Goal: Task Accomplishment & Management: Manage account settings

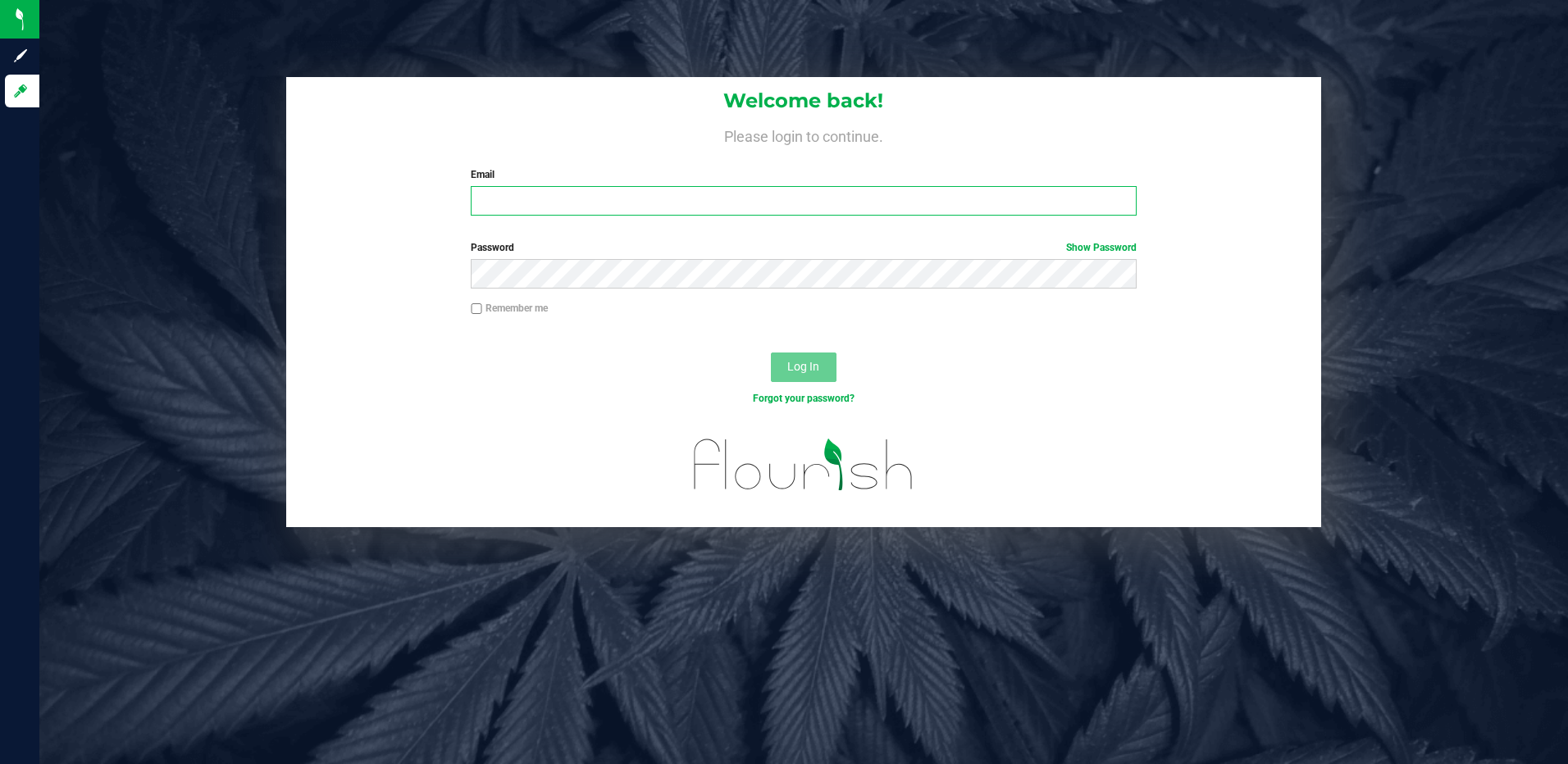
click at [665, 200] on input "Email" at bounding box center [804, 200] width 666 height 29
type input "[EMAIL_ADDRESS][DOMAIN_NAME]"
click at [771, 352] on button "Log In" at bounding box center [804, 367] width 66 height 29
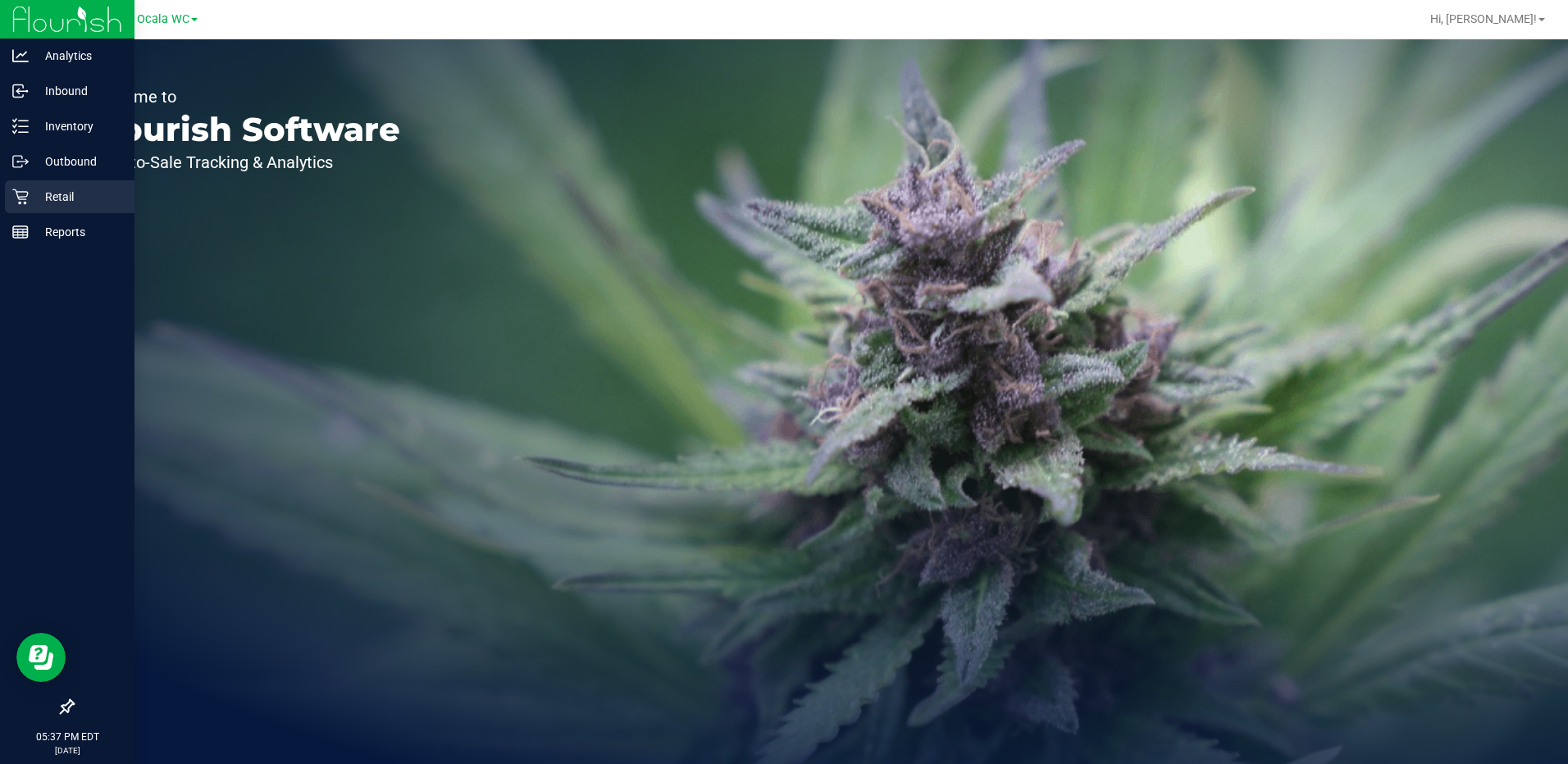
click at [23, 199] on icon at bounding box center [20, 197] width 16 height 16
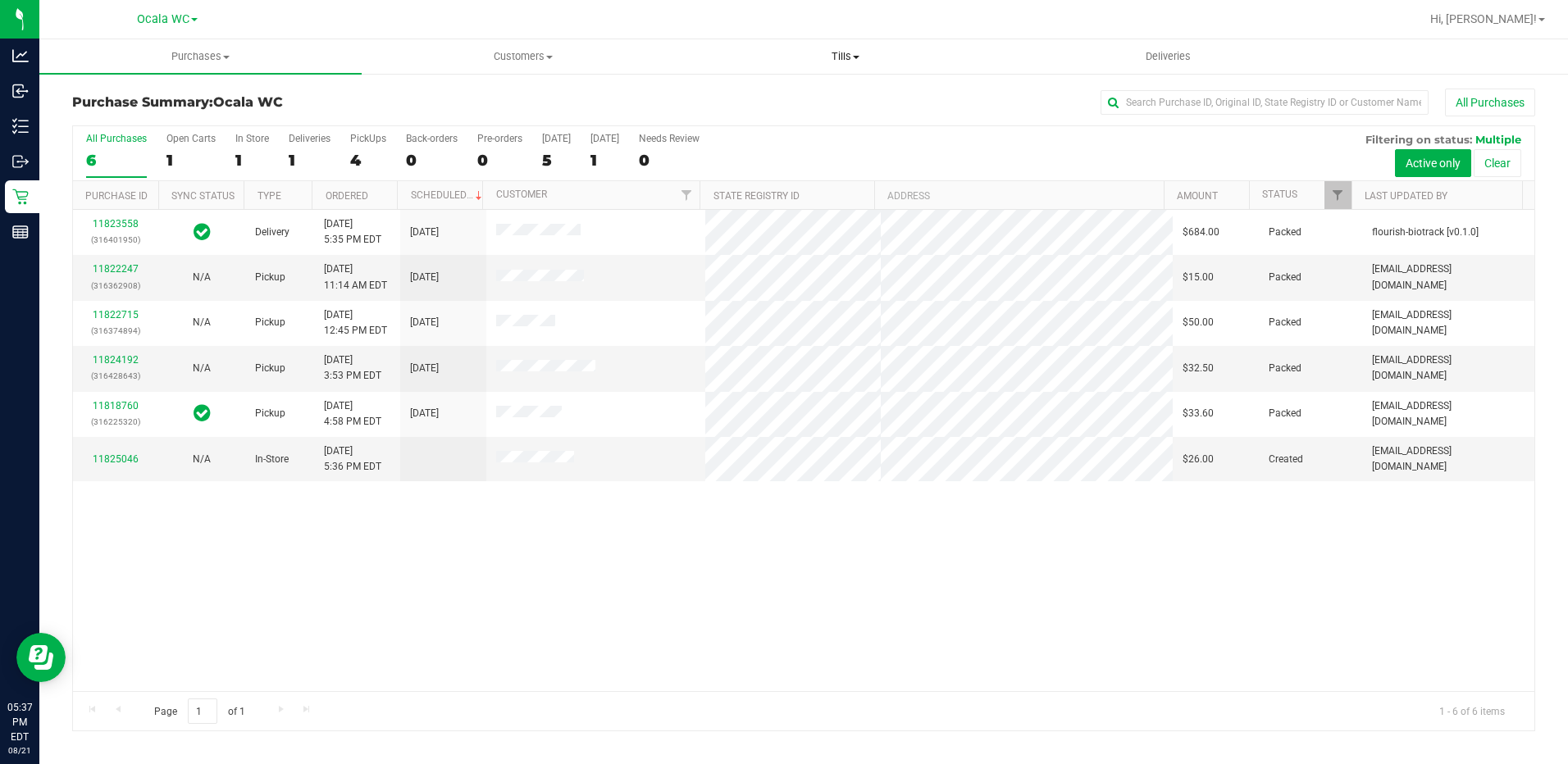
click at [853, 51] on span "Tills" at bounding box center [846, 56] width 321 height 15
click at [773, 94] on span "Manage tills" at bounding box center [740, 98] width 111 height 14
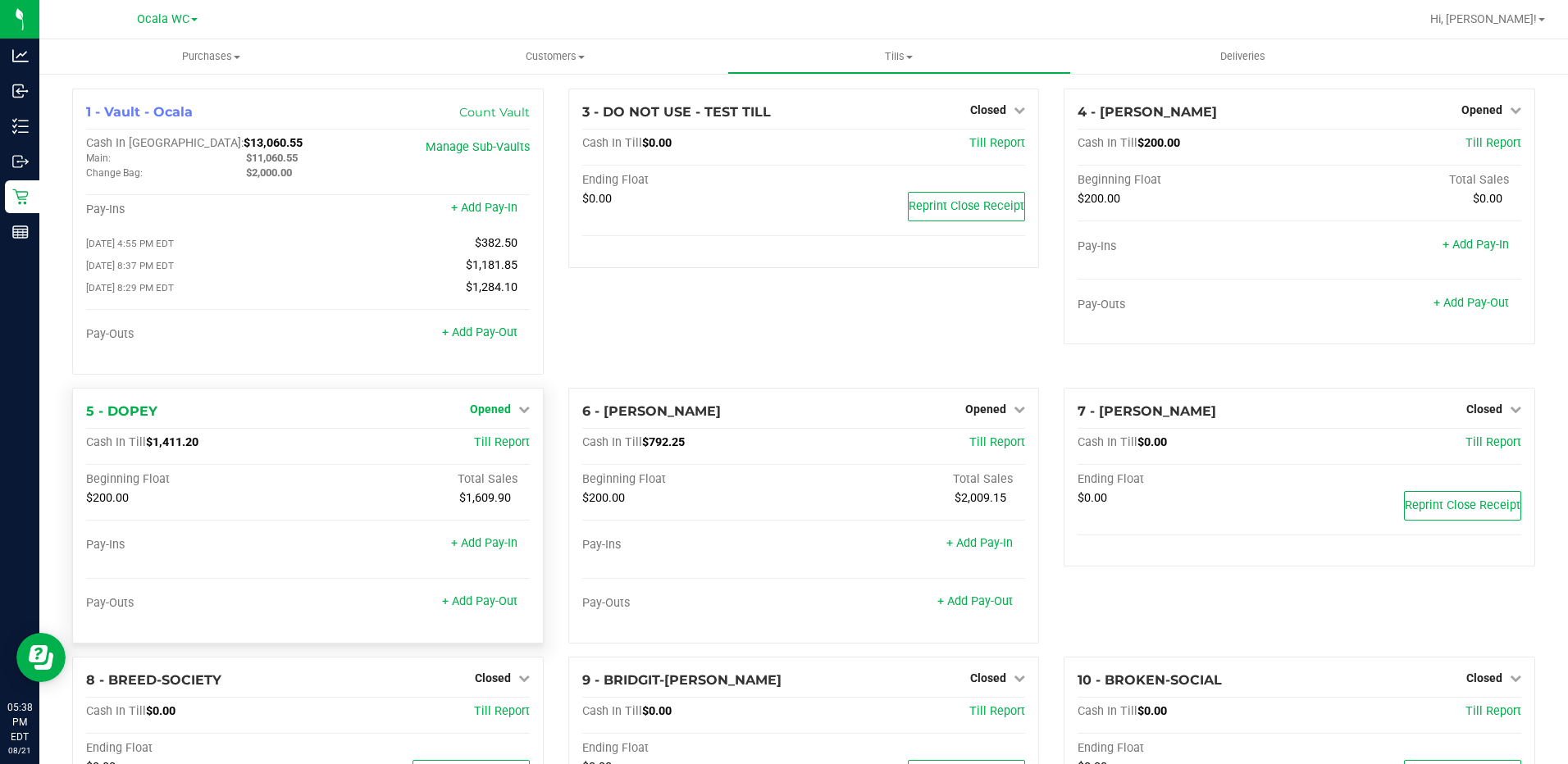
click at [508, 412] on link "Opened" at bounding box center [500, 409] width 60 height 13
click at [505, 408] on span "Opened" at bounding box center [490, 409] width 41 height 13
click at [602, 362] on div "3 - DO NOT USE - TEST TILL Closed Open Till Cash In Till $0.00 Till Report Endi…" at bounding box center [804, 237] width 496 height 299
click at [462, 602] on link "+ Add Pay-Out" at bounding box center [479, 601] width 75 height 14
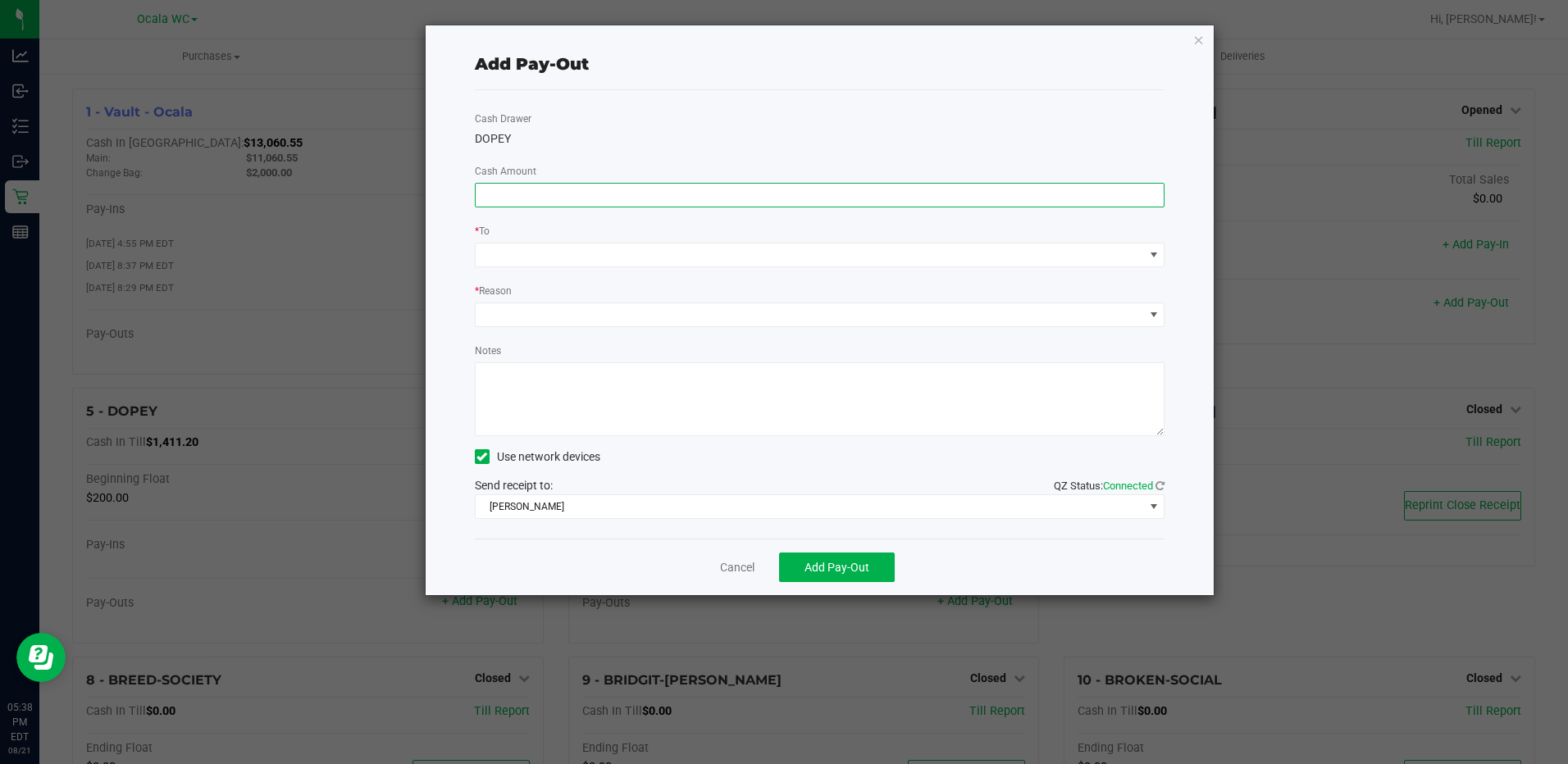
click at [902, 199] on input at bounding box center [820, 195] width 688 height 22
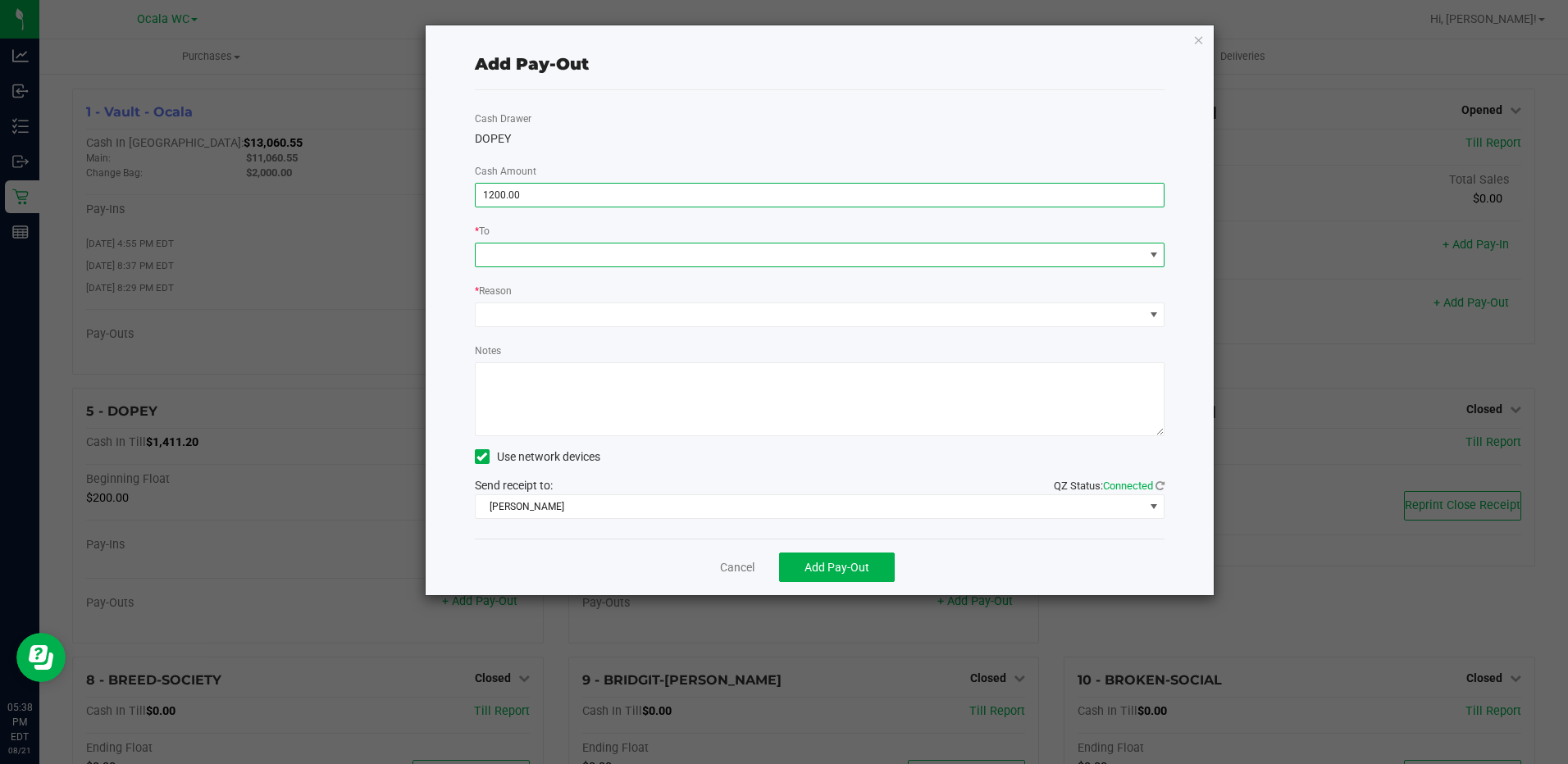
type input "$1,200.00"
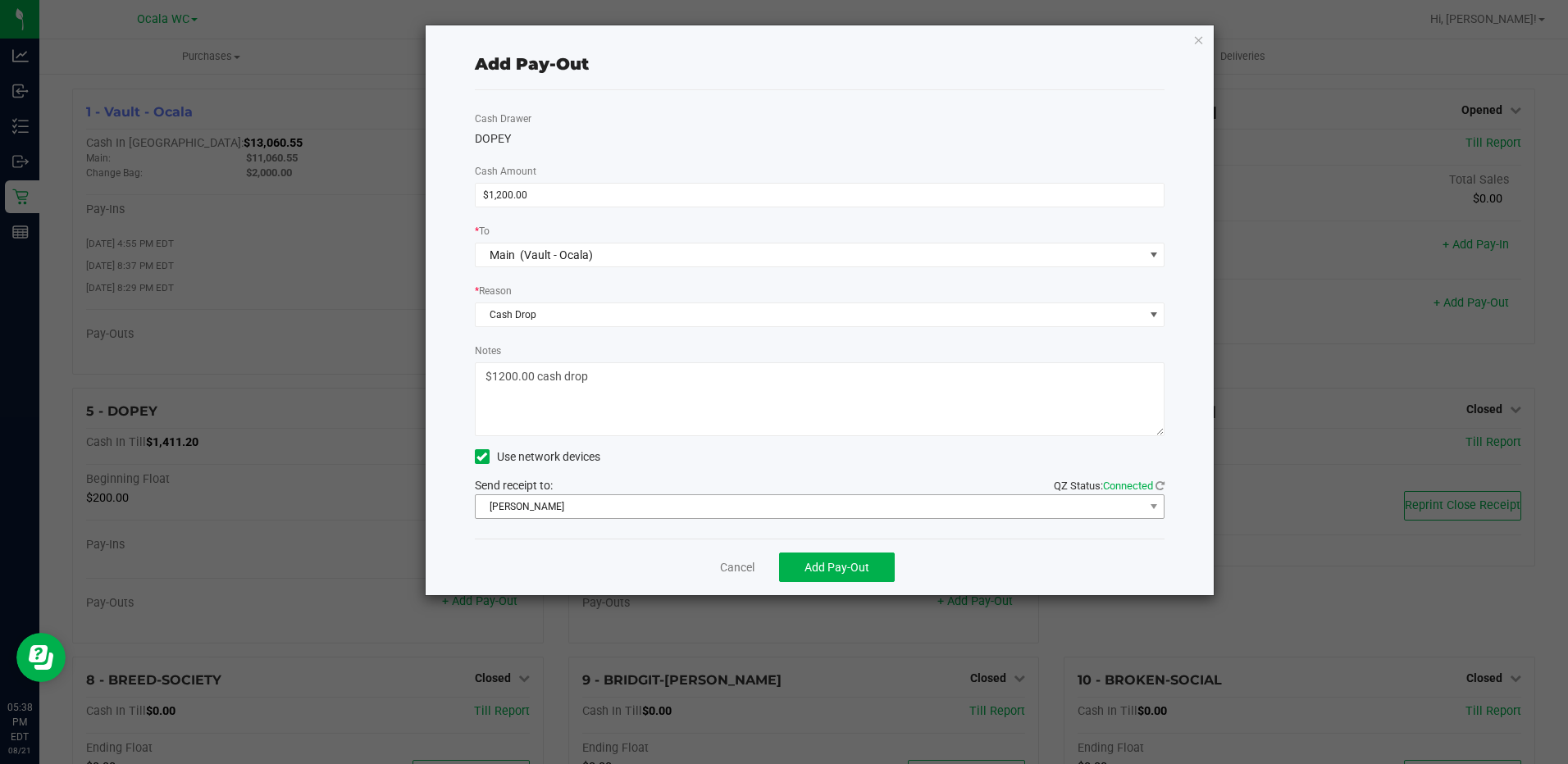
type textarea "$1200.00 cash drop"
click at [659, 500] on span "[PERSON_NAME]" at bounding box center [809, 506] width 669 height 22
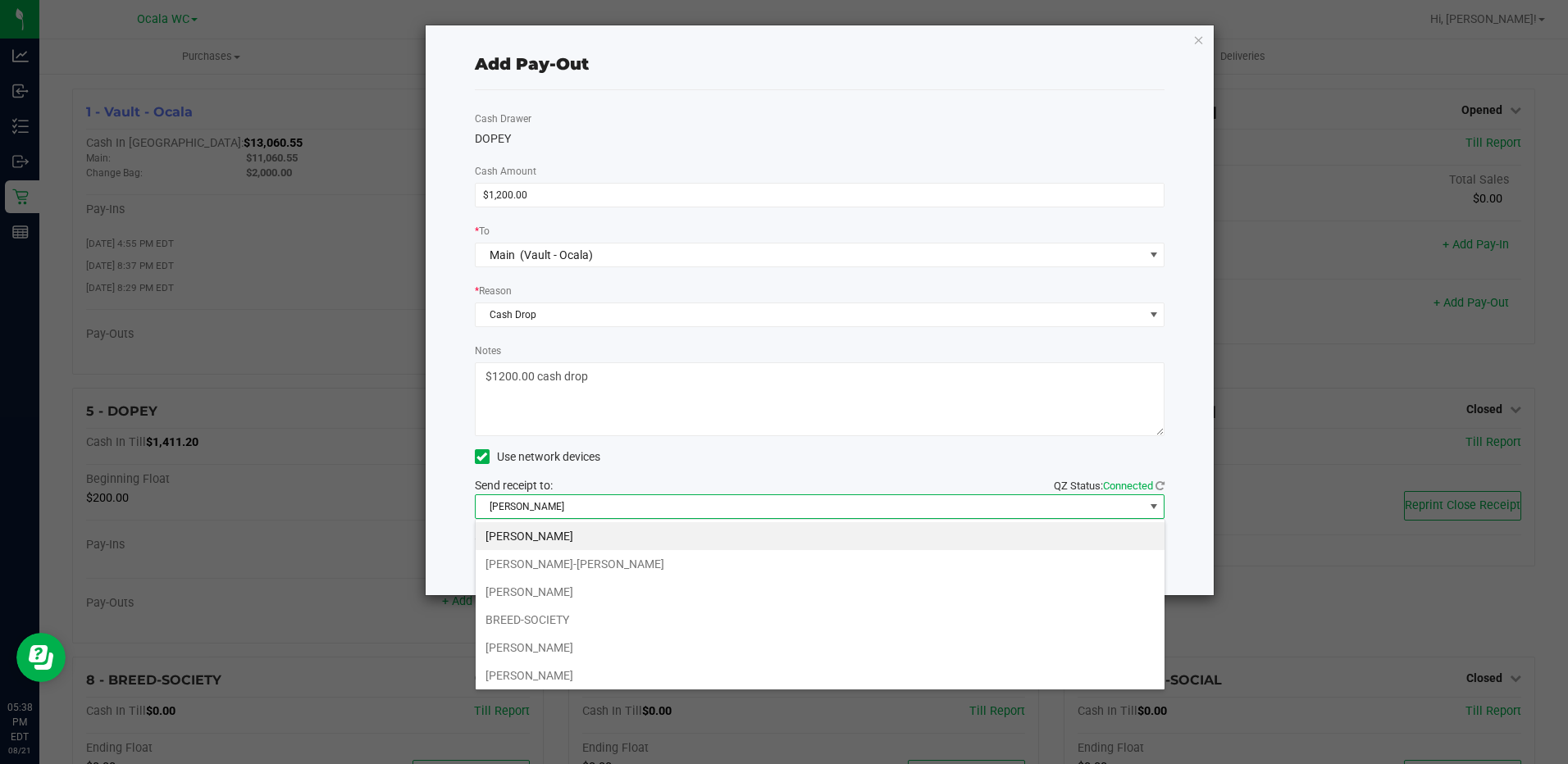
scroll to position [24, 689]
click at [612, 649] on li "[PERSON_NAME]" at bounding box center [820, 648] width 688 height 28
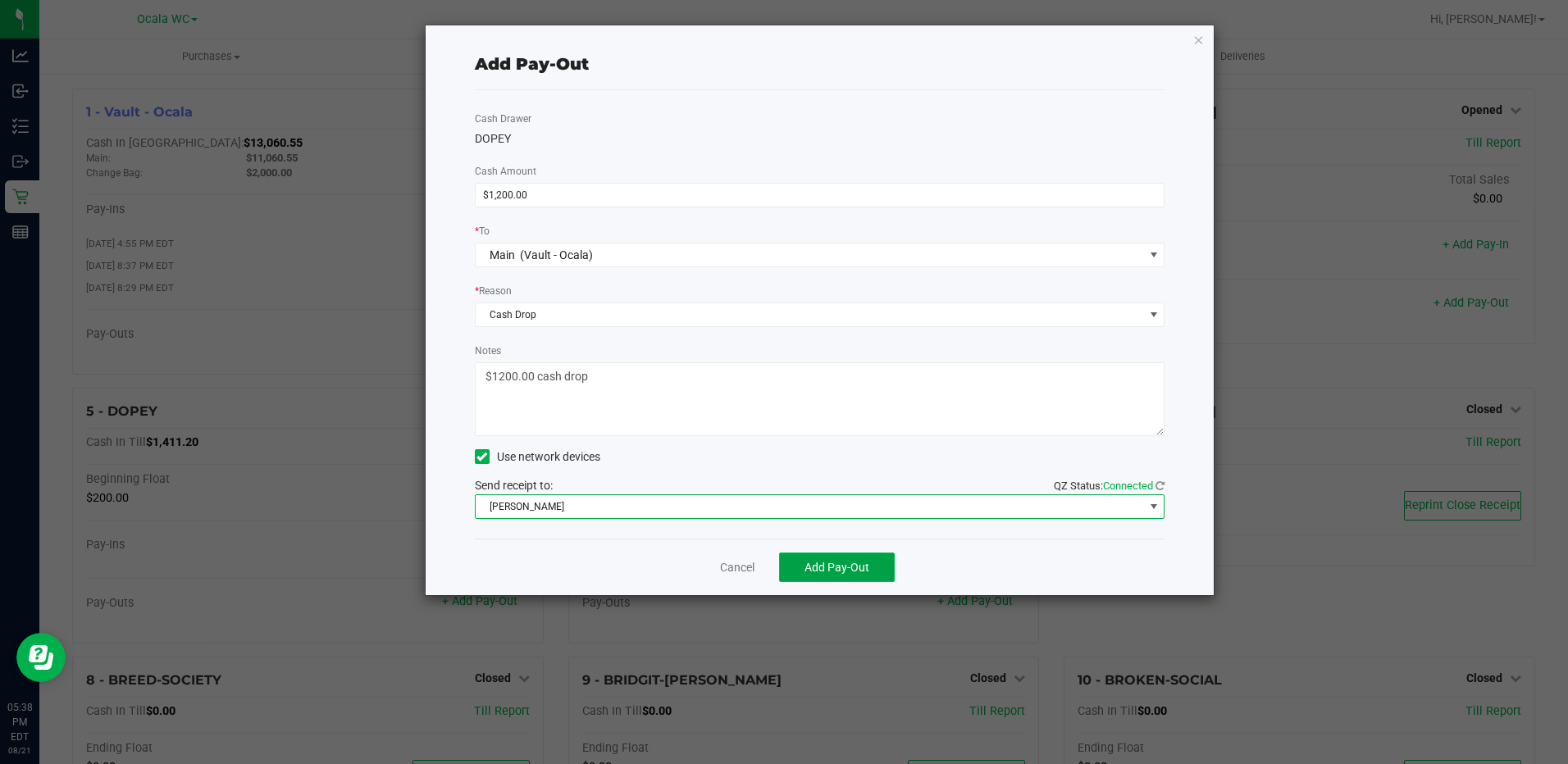
click at [833, 570] on span "Add Pay-Out" at bounding box center [837, 567] width 65 height 13
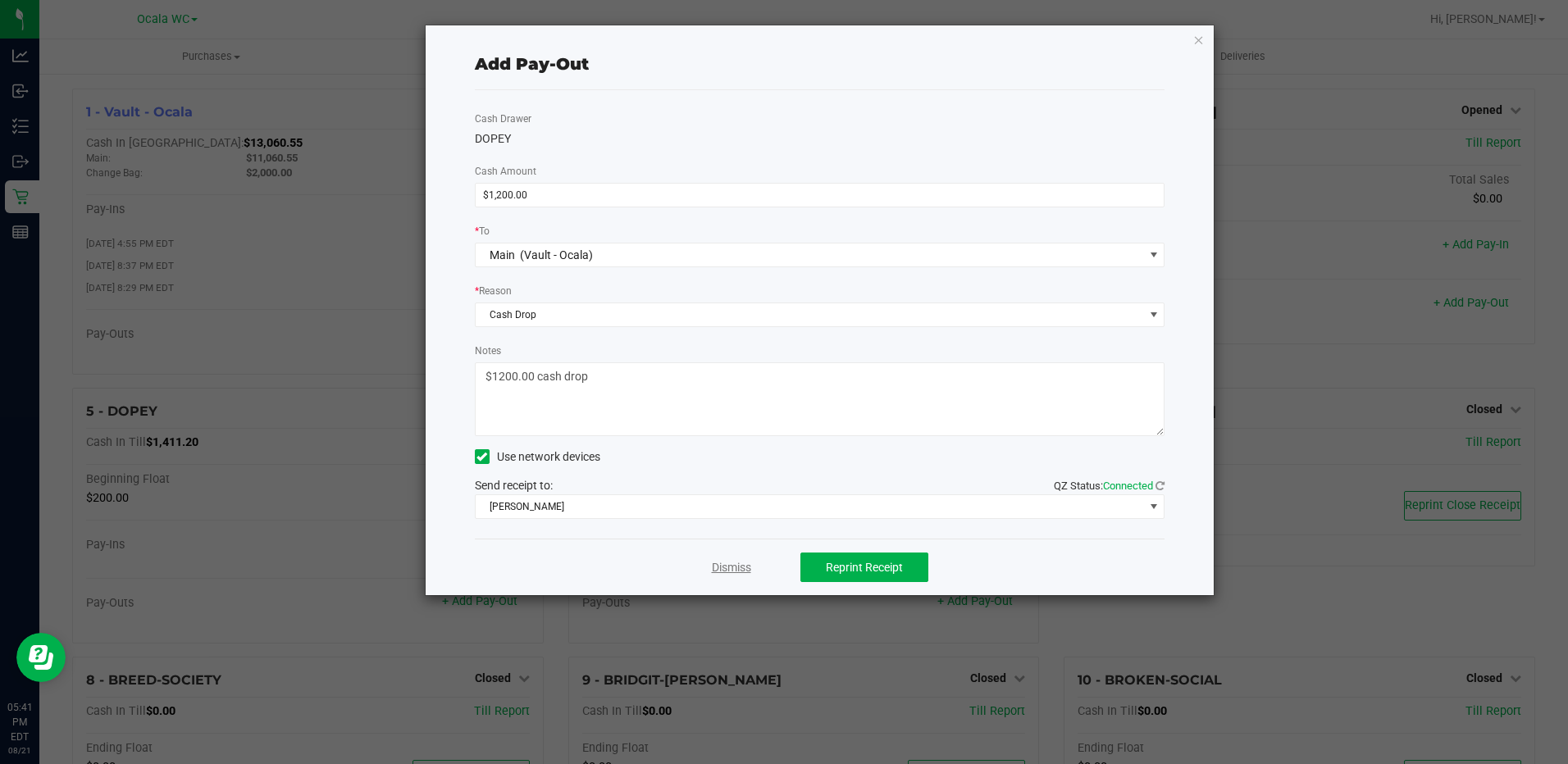
click at [725, 560] on link "Dismiss" at bounding box center [731, 567] width 39 height 17
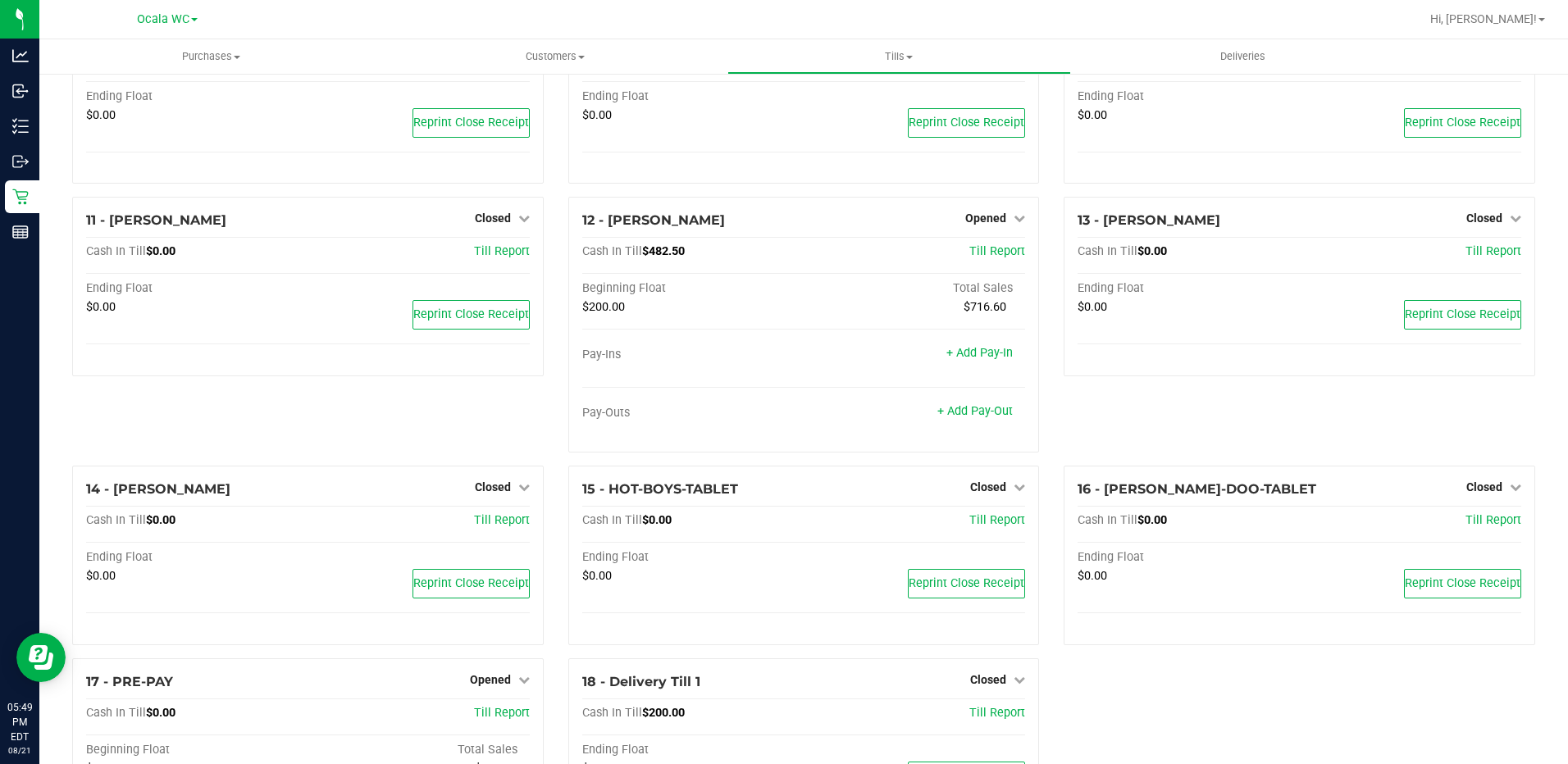
scroll to position [531, 0]
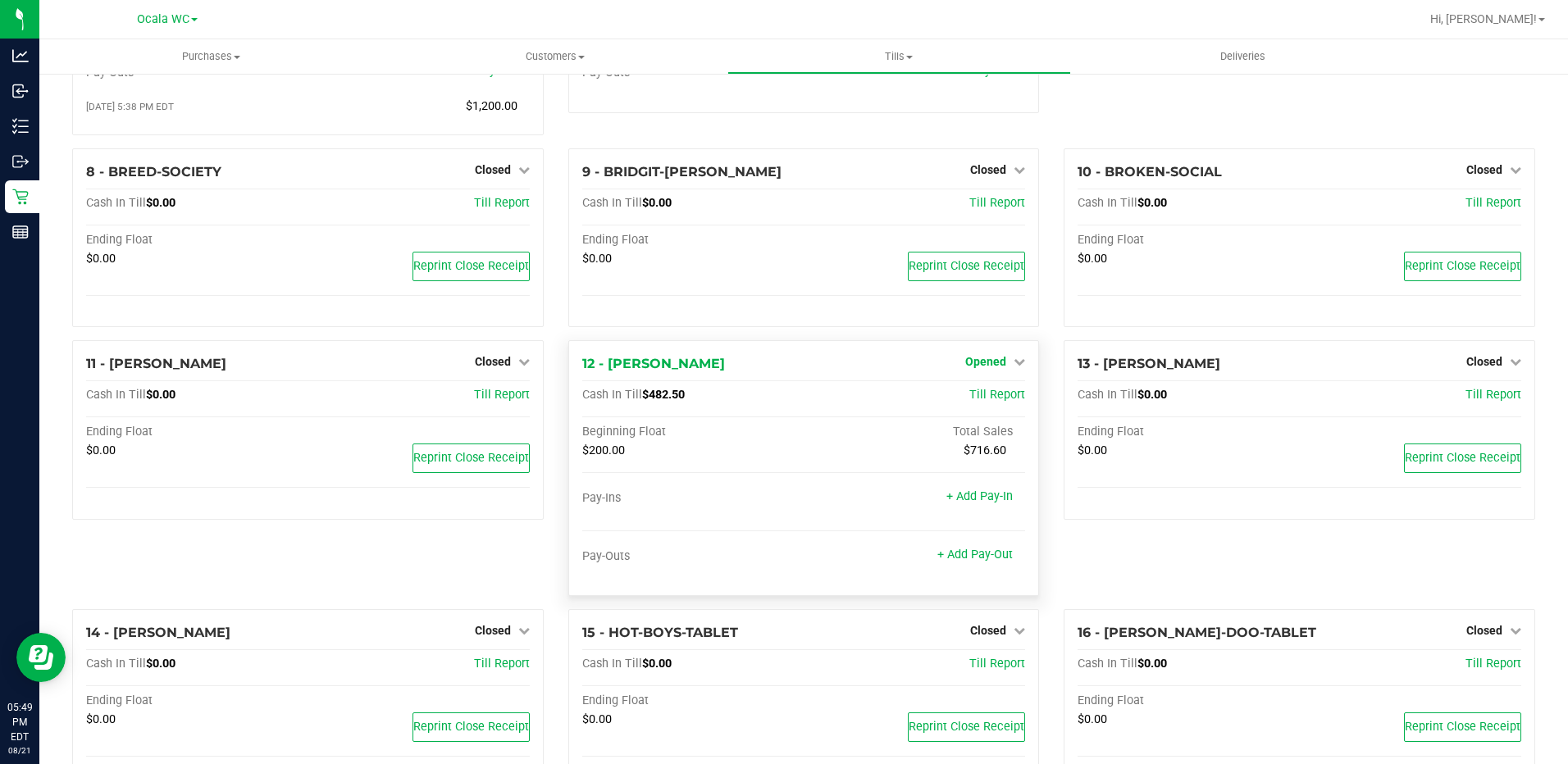
click at [982, 365] on span "Opened" at bounding box center [986, 362] width 41 height 13
click at [975, 401] on link "Close Till" at bounding box center [988, 396] width 44 height 13
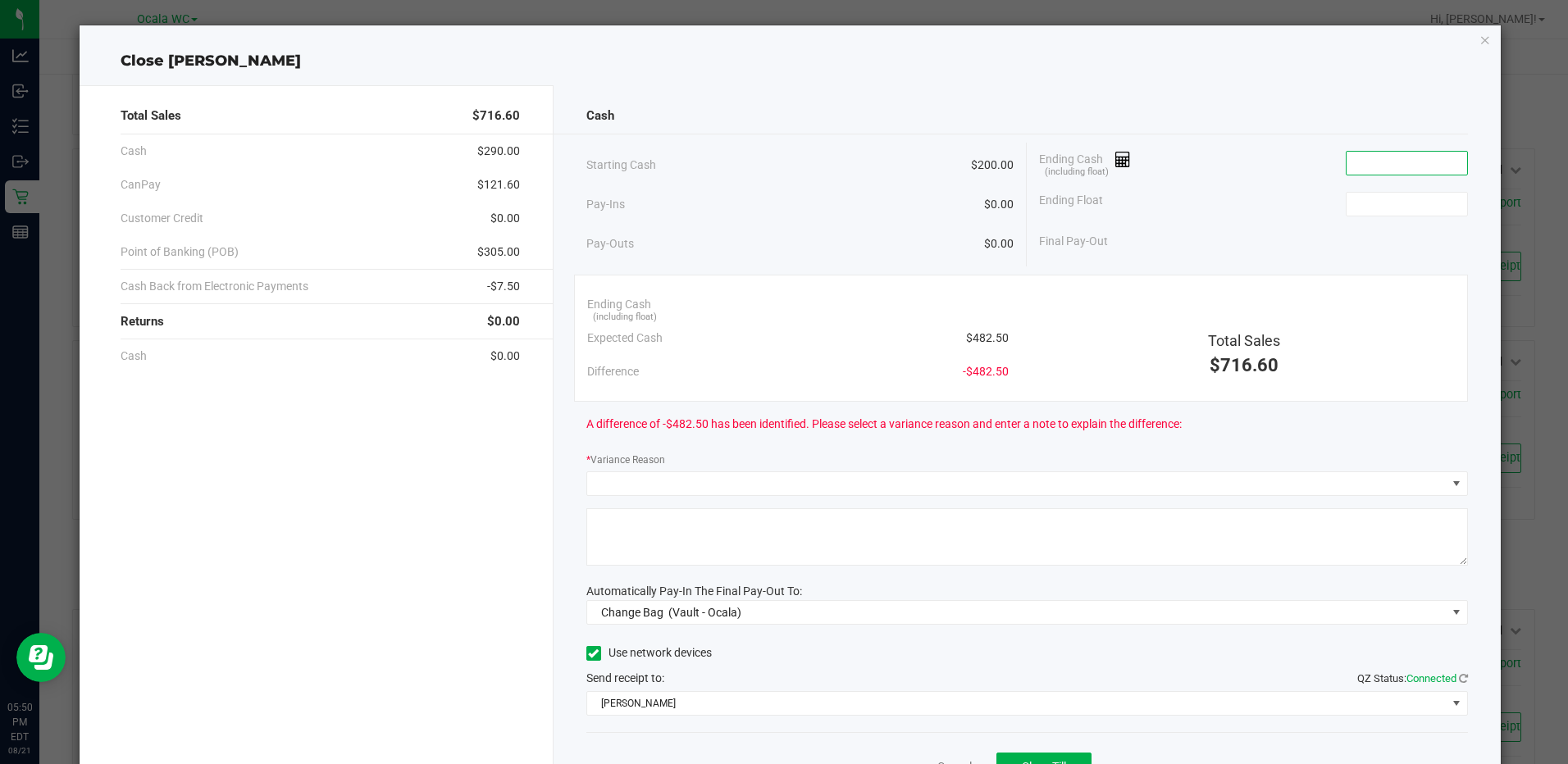
click at [1354, 166] on input at bounding box center [1407, 163] width 121 height 22
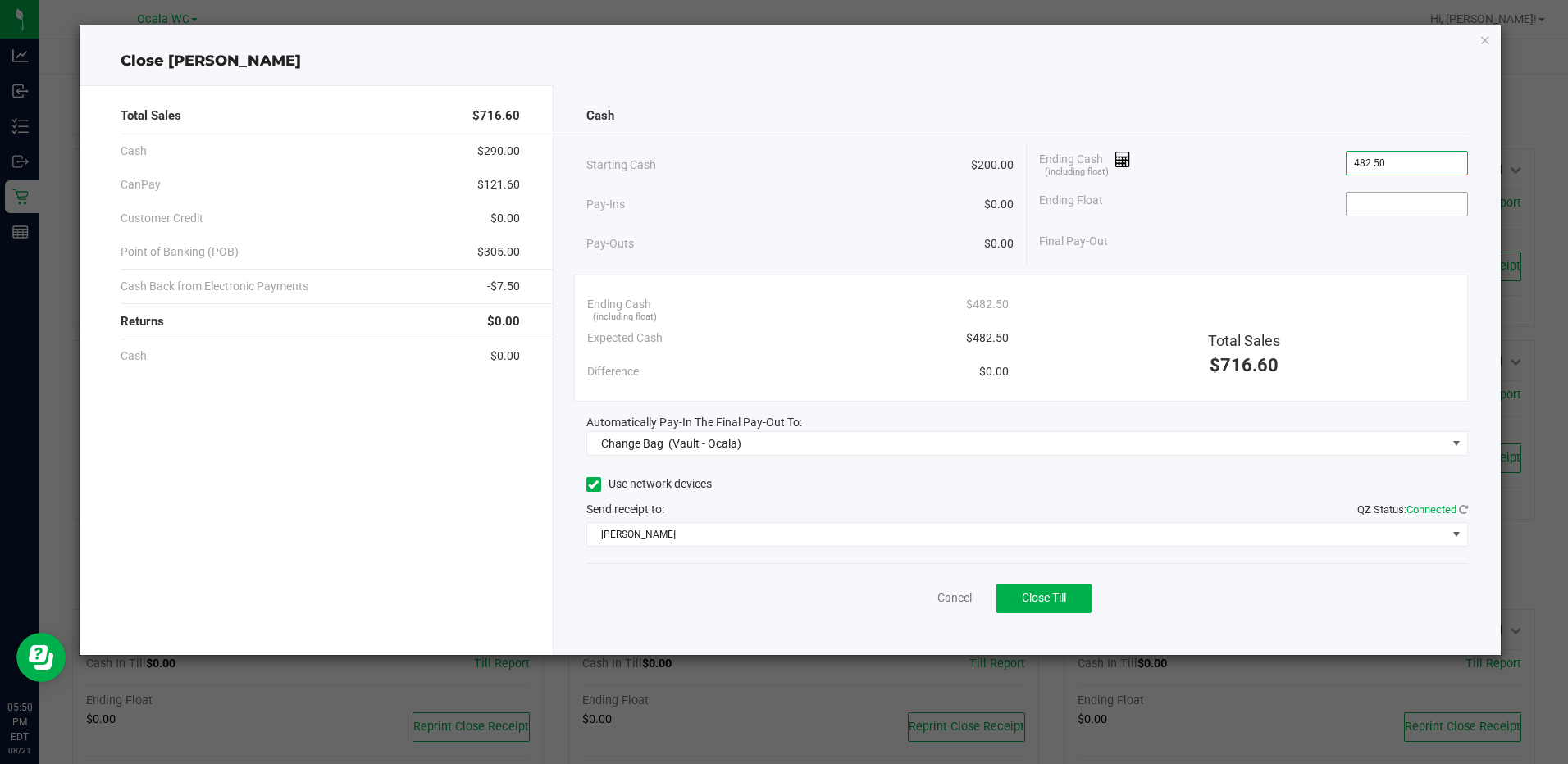
type input "$482.50"
click at [1357, 199] on input at bounding box center [1407, 203] width 121 height 22
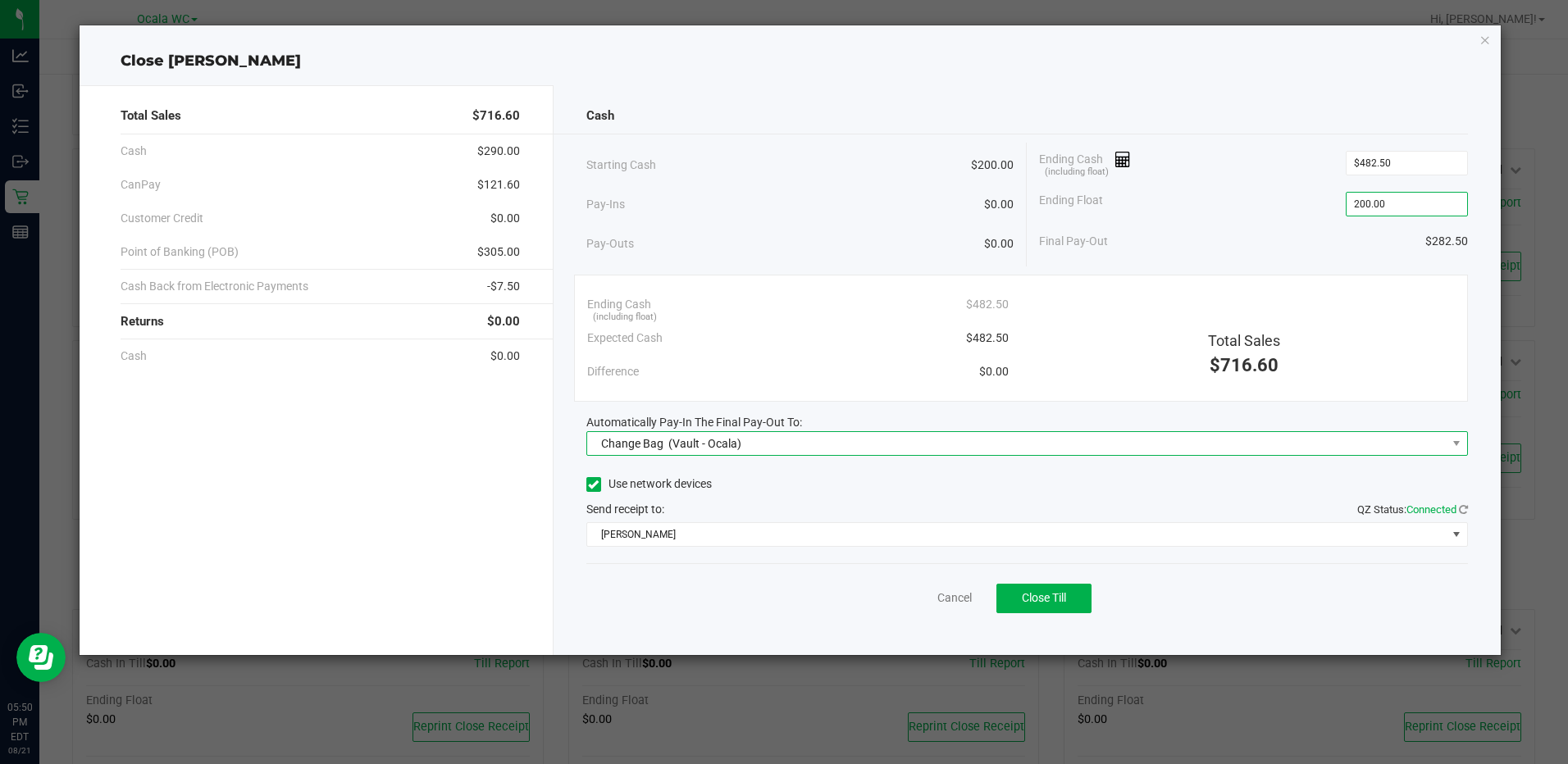
type input "$200.00"
click at [1028, 433] on span "Change Bag (Vault - Ocala)" at bounding box center [1017, 443] width 859 height 22
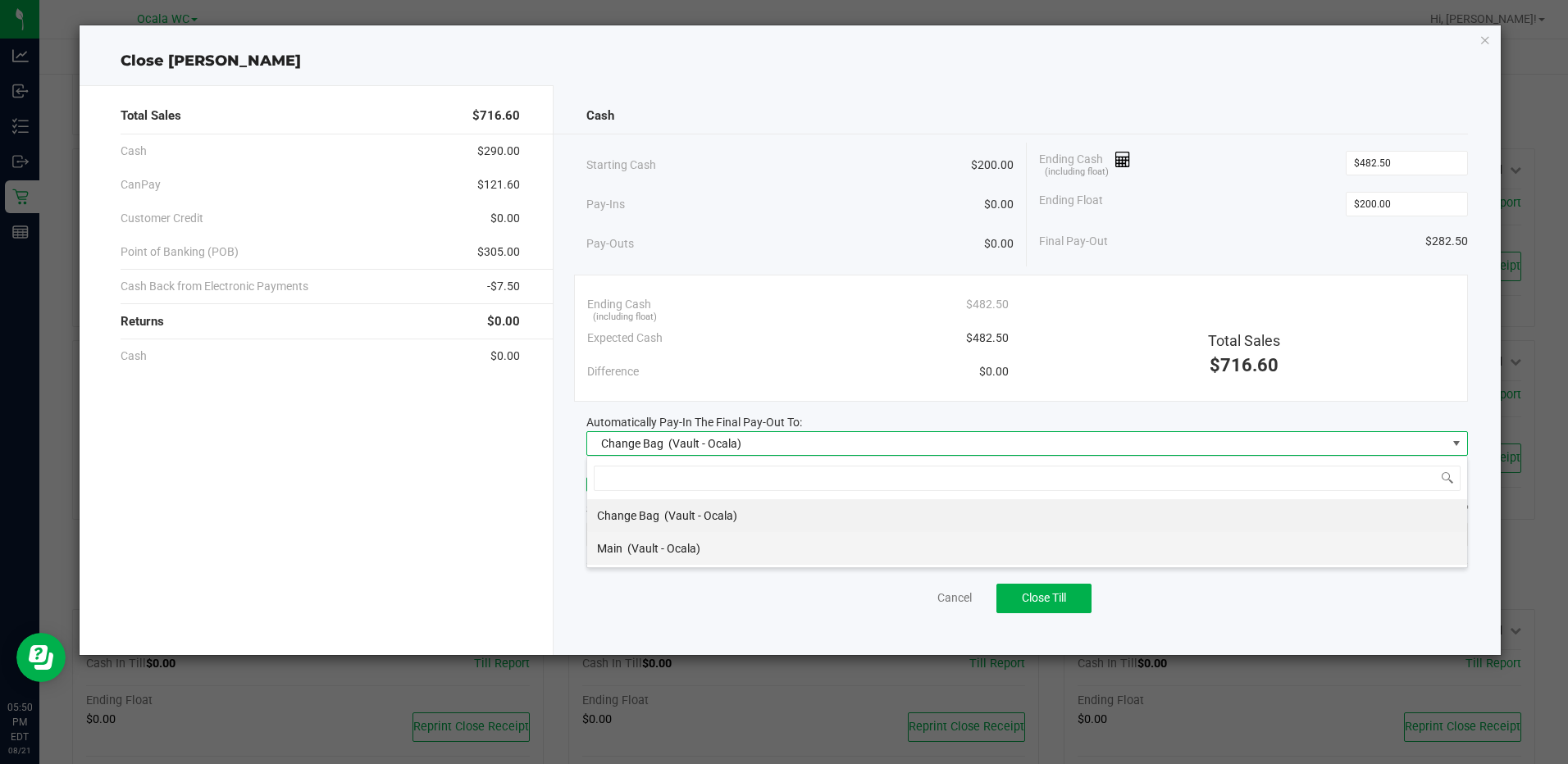
click at [682, 547] on span "(Vault - Ocala)" at bounding box center [664, 548] width 73 height 13
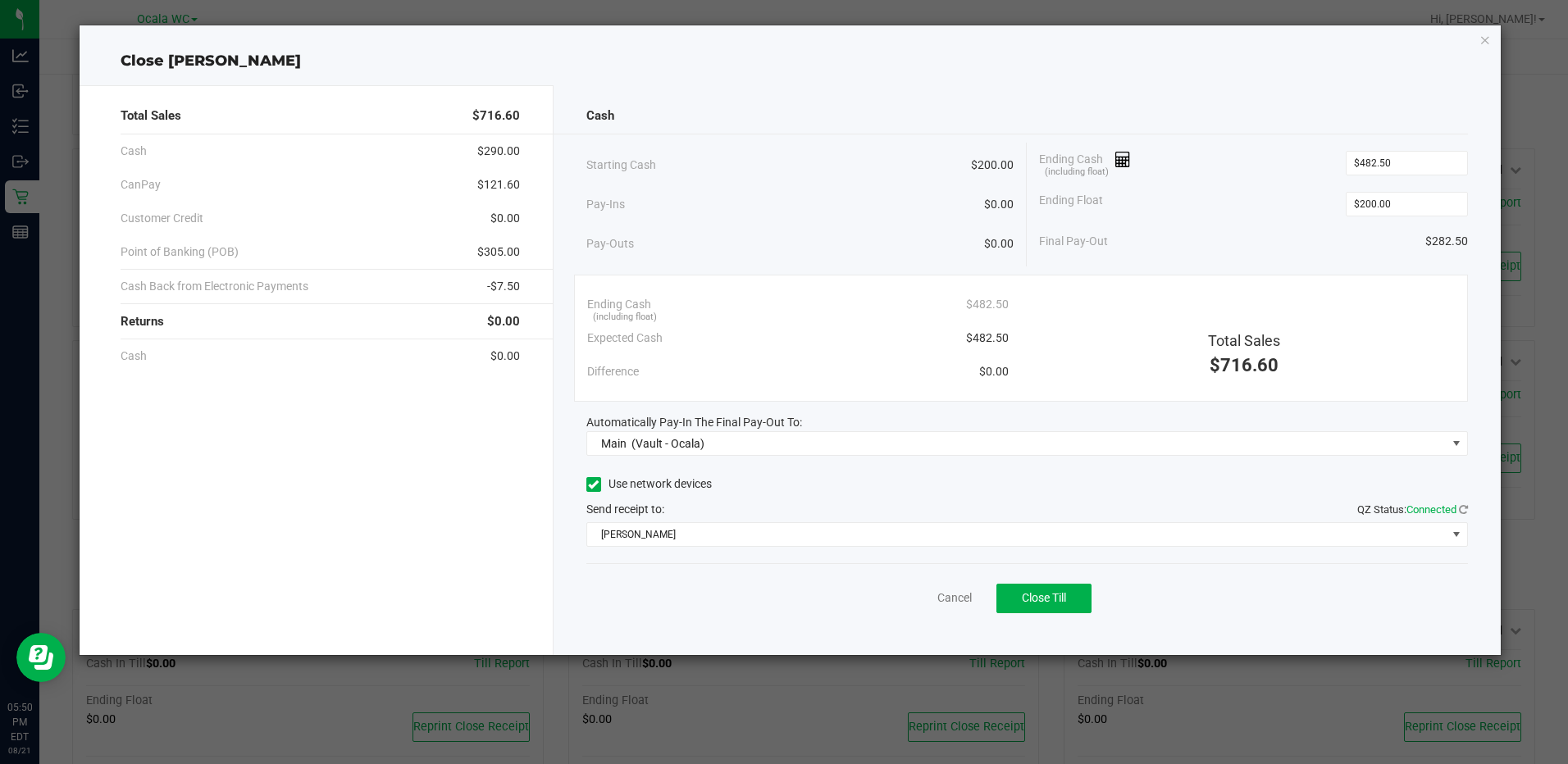
click at [1125, 368] on div "$716.60" at bounding box center [1244, 365] width 421 height 27
click at [1039, 592] on span "Close Till" at bounding box center [1043, 597] width 44 height 13
click at [912, 604] on link "Dismiss" at bounding box center [918, 598] width 39 height 17
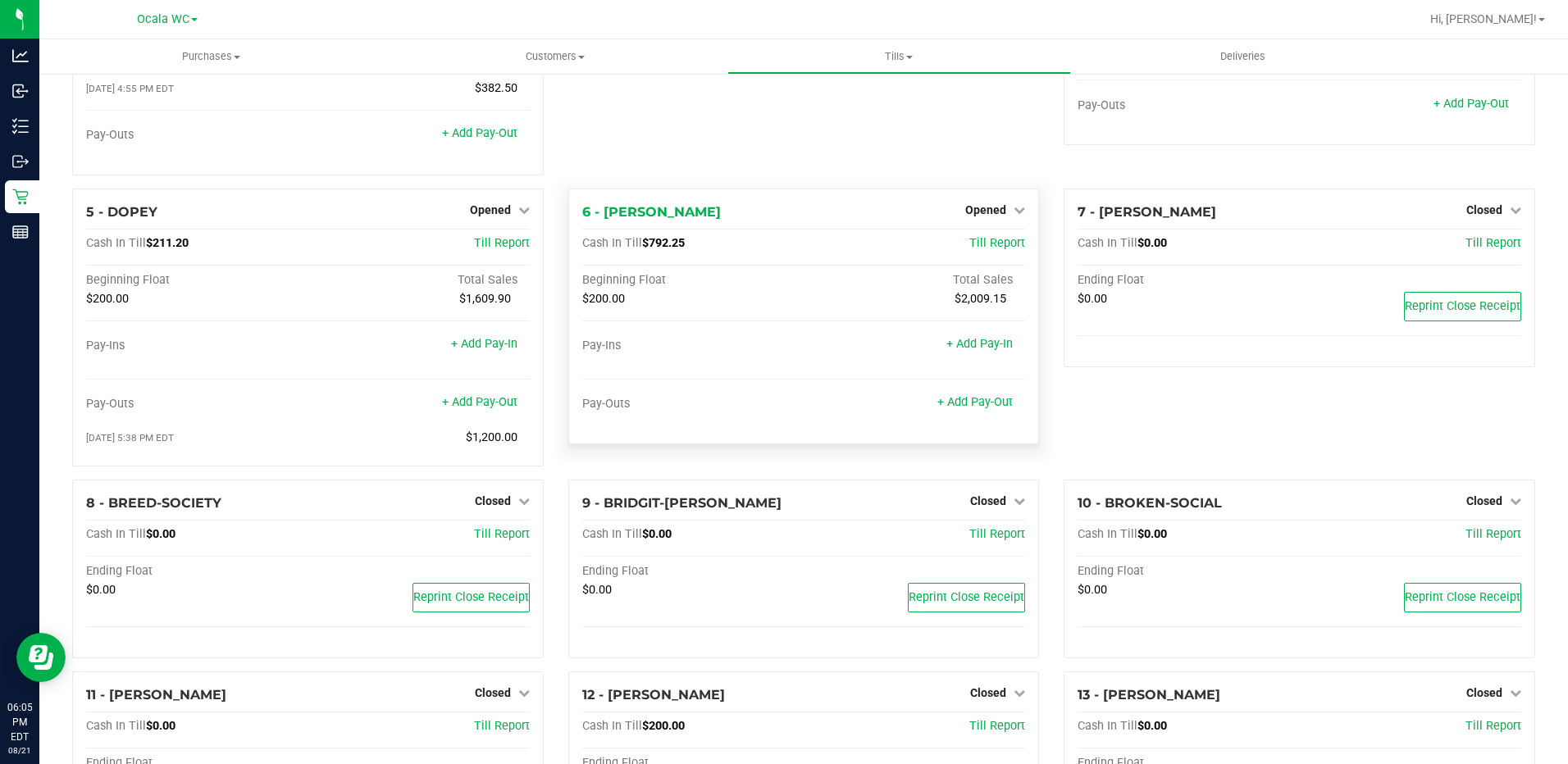
scroll to position [0, 0]
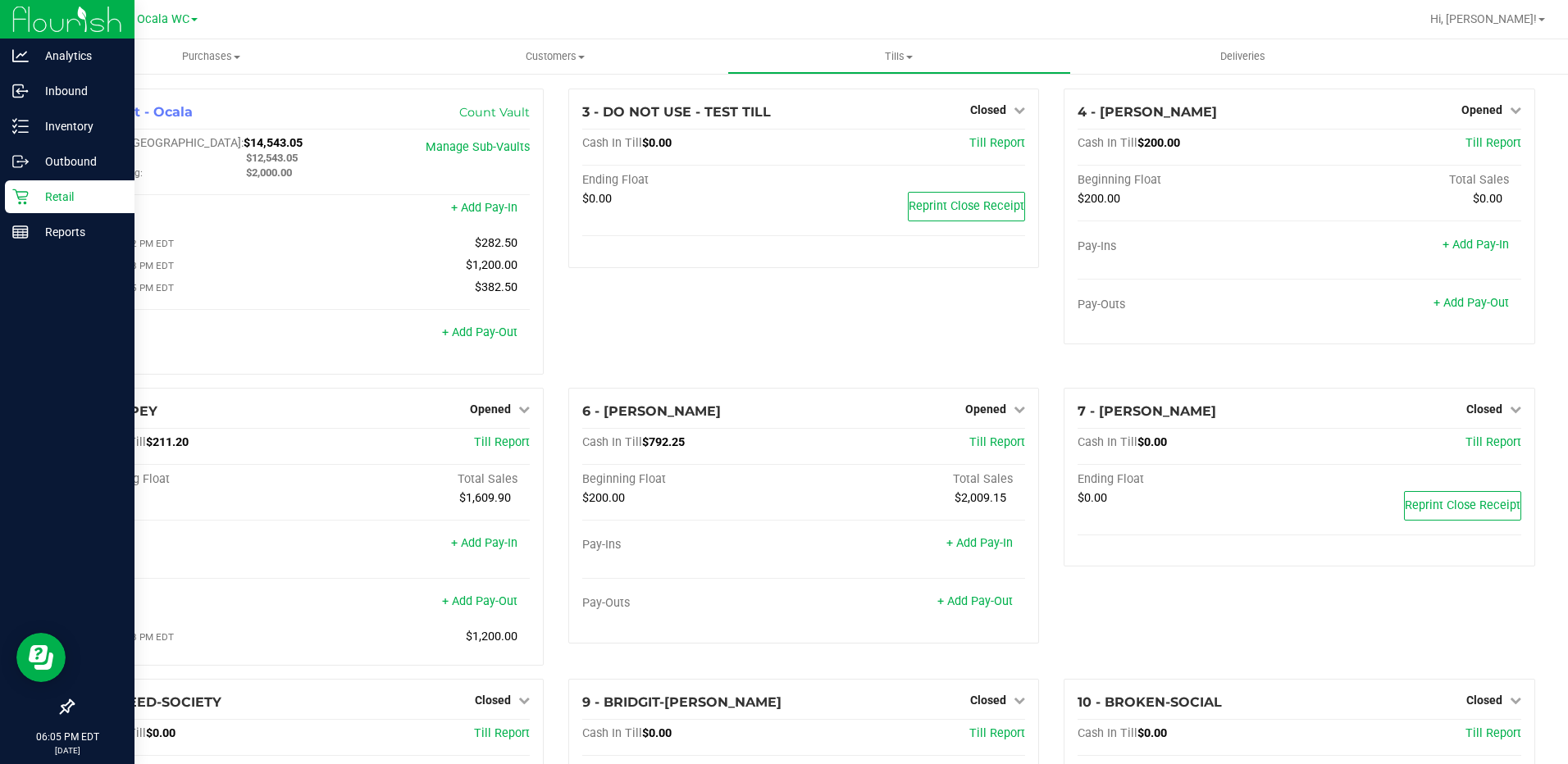
click at [31, 200] on p "Retail" at bounding box center [78, 196] width 98 height 20
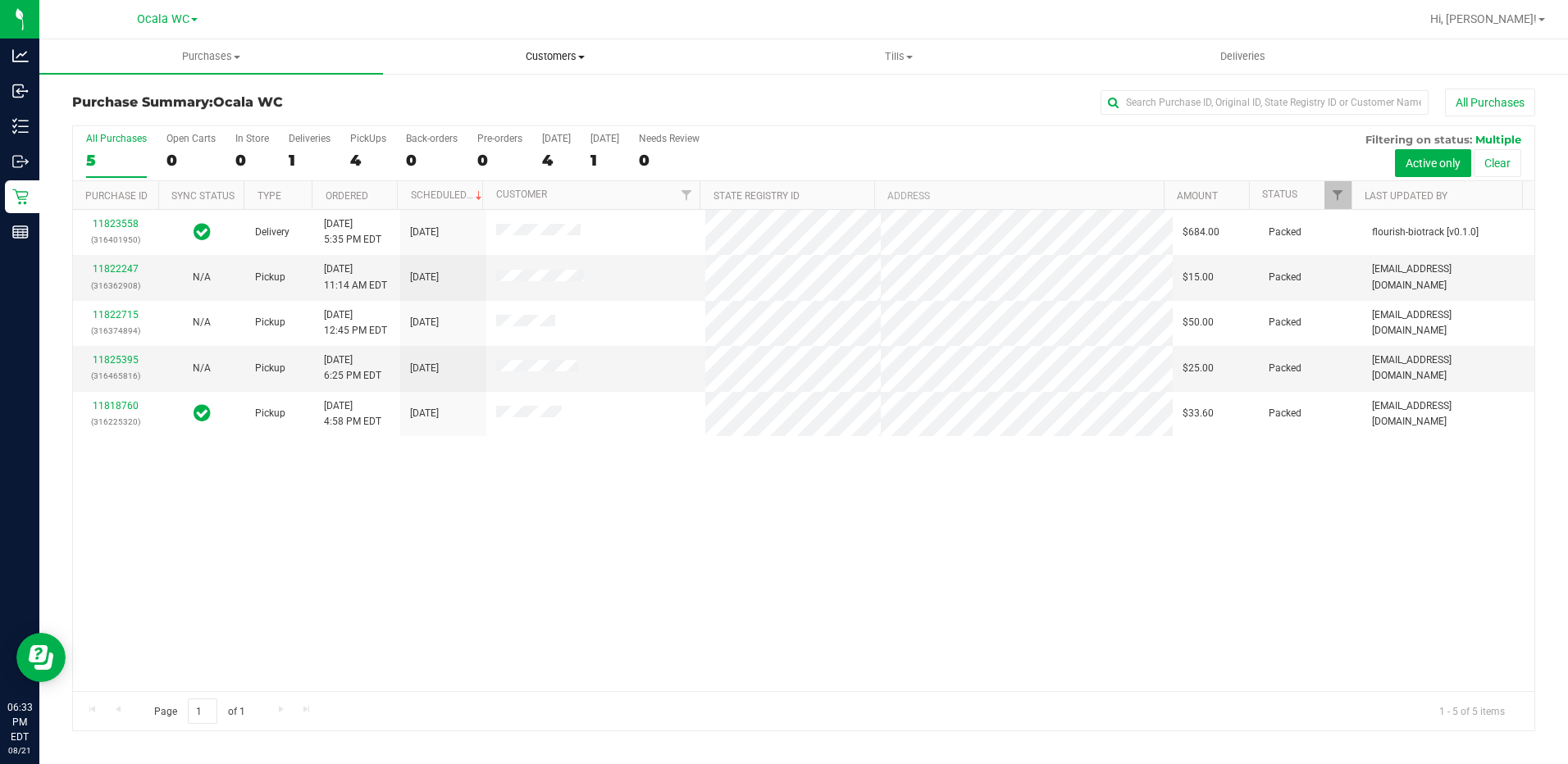
click at [542, 67] on uib-tab-heading "Customers All customers Add a new customer All physicians" at bounding box center [554, 56] width 342 height 33
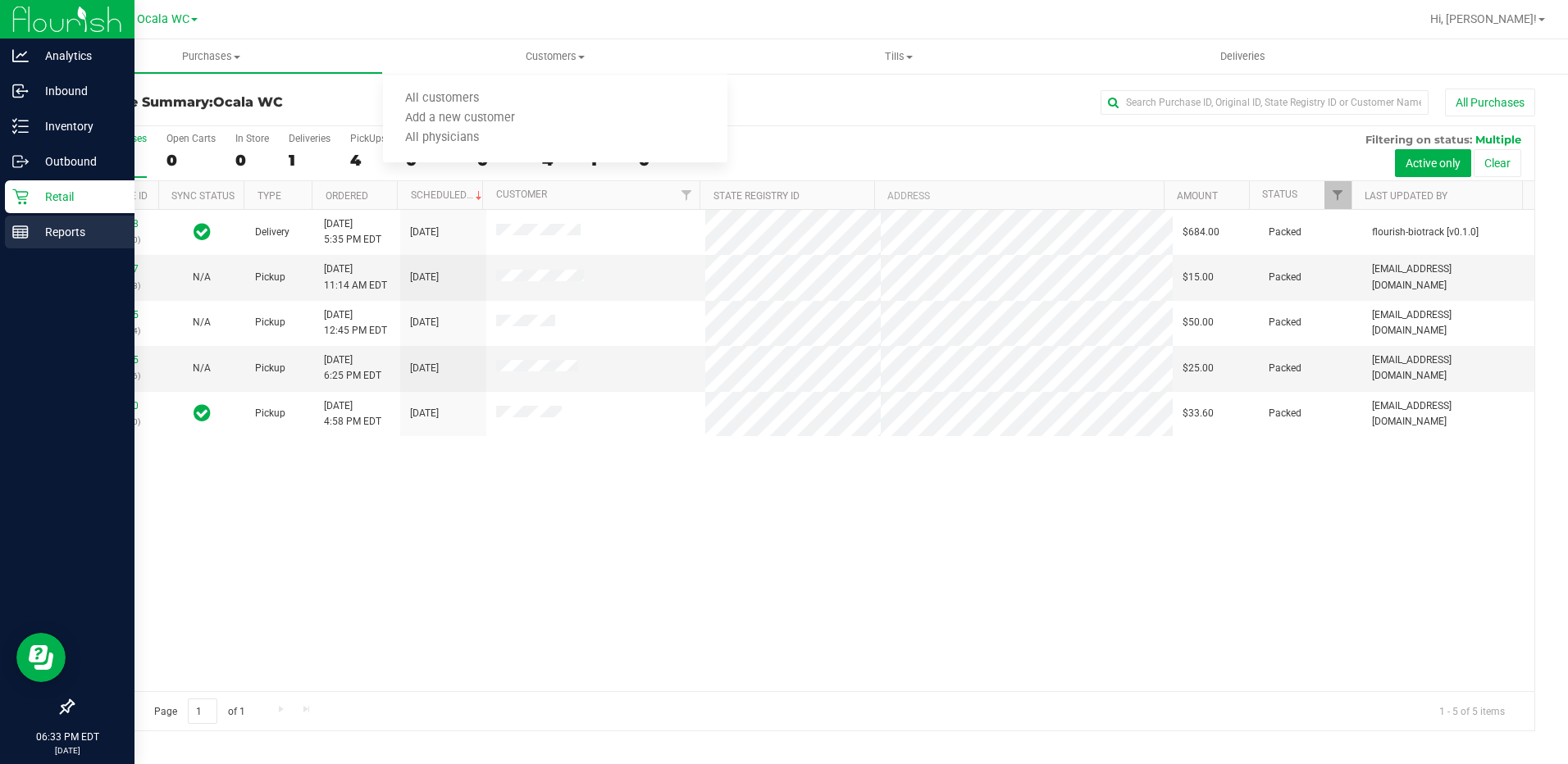
click at [69, 235] on p "Reports" at bounding box center [78, 232] width 98 height 20
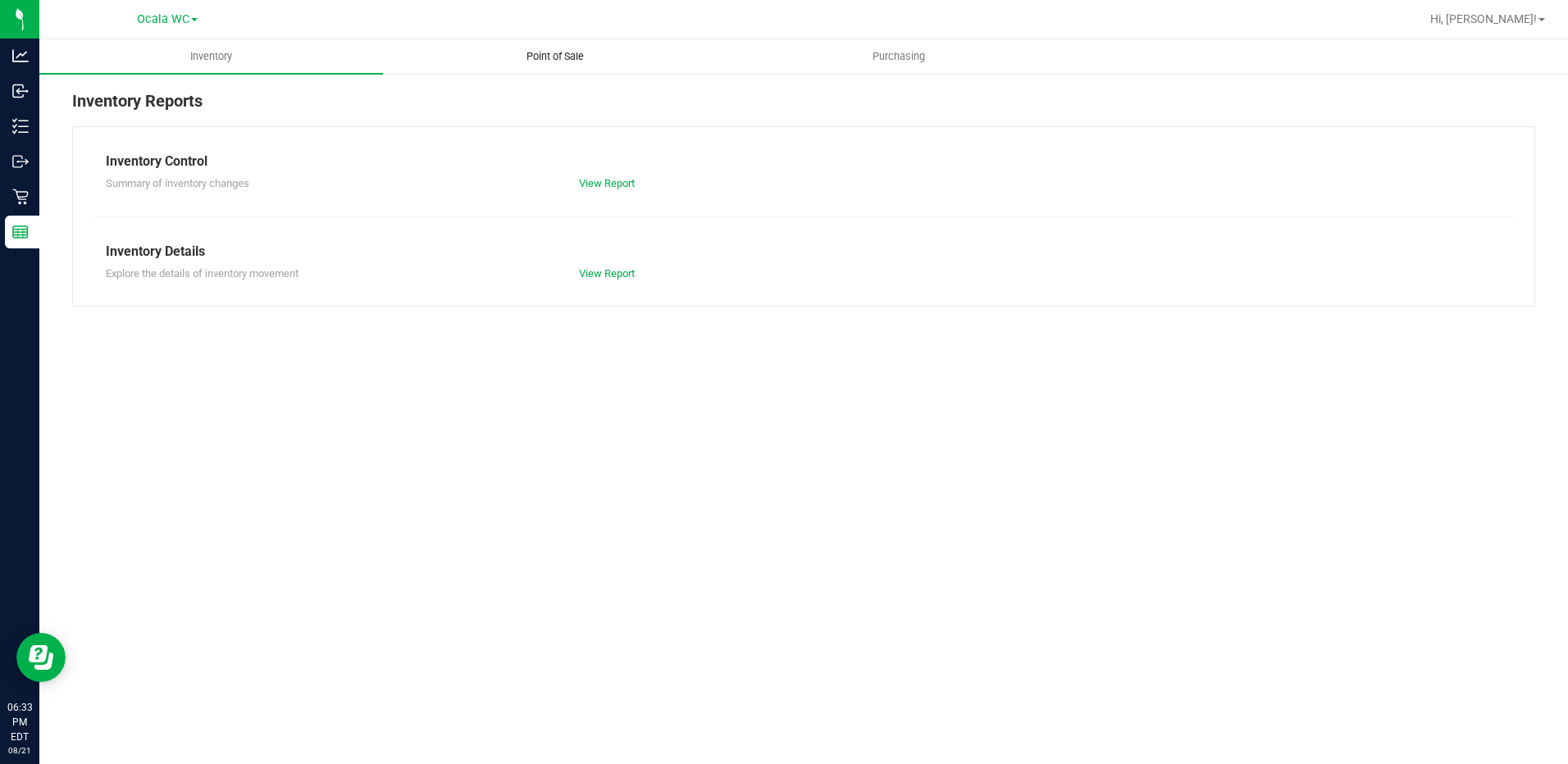
click at [568, 59] on span "Point of Sale" at bounding box center [555, 56] width 101 height 15
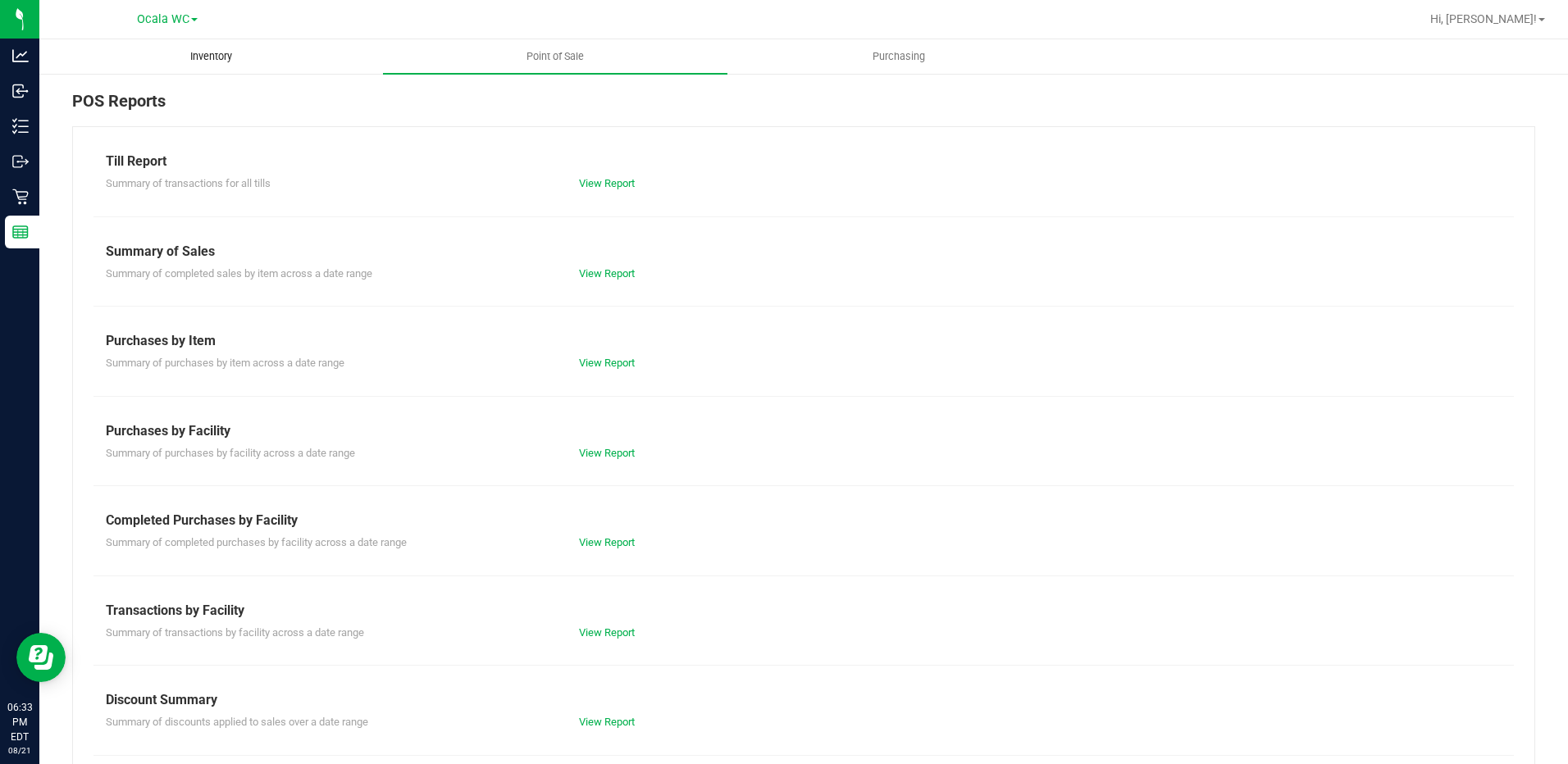
click at [197, 58] on span "Inventory" at bounding box center [211, 56] width 86 height 15
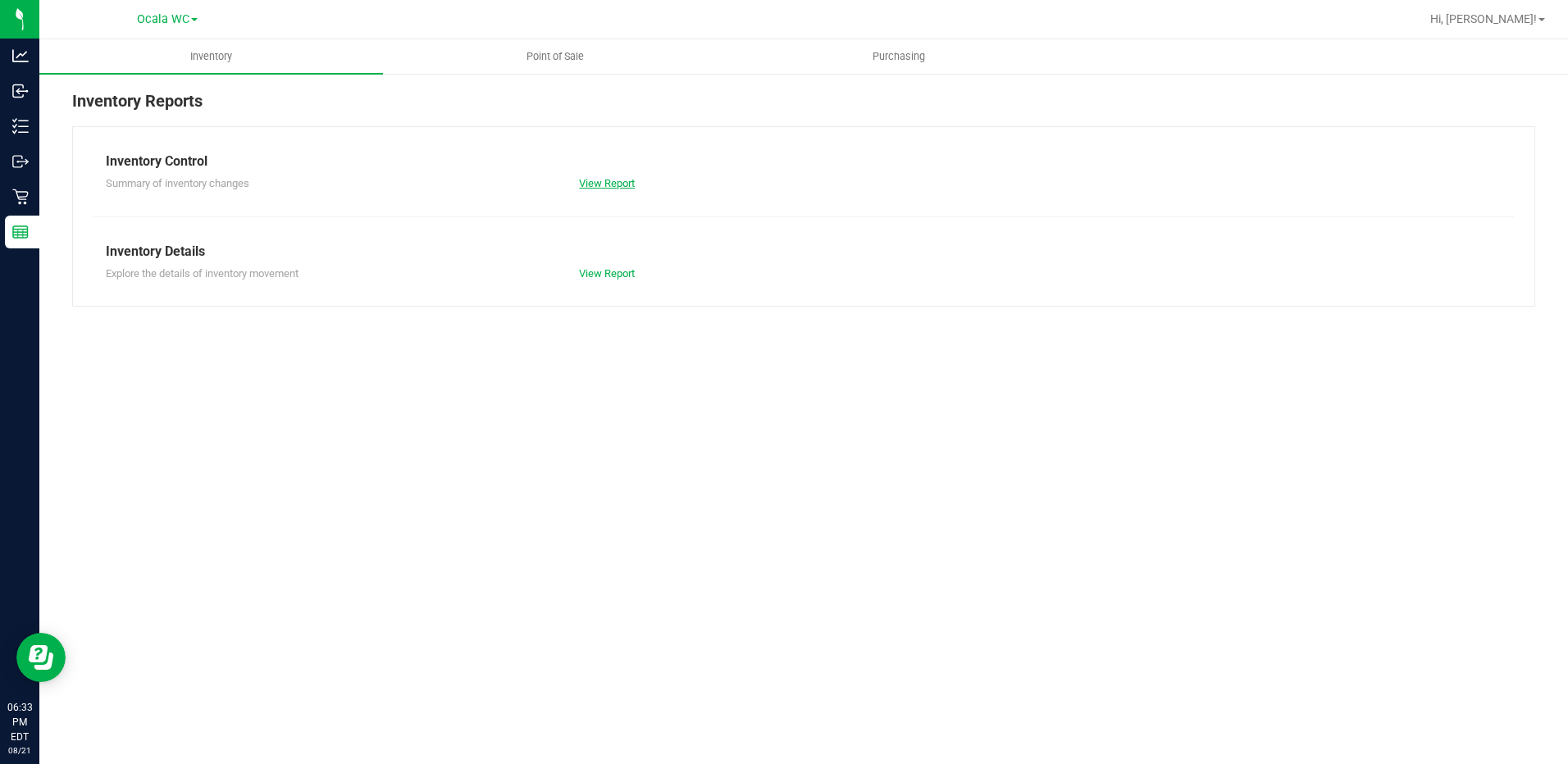
click at [580, 182] on link "View Report" at bounding box center [606, 183] width 55 height 12
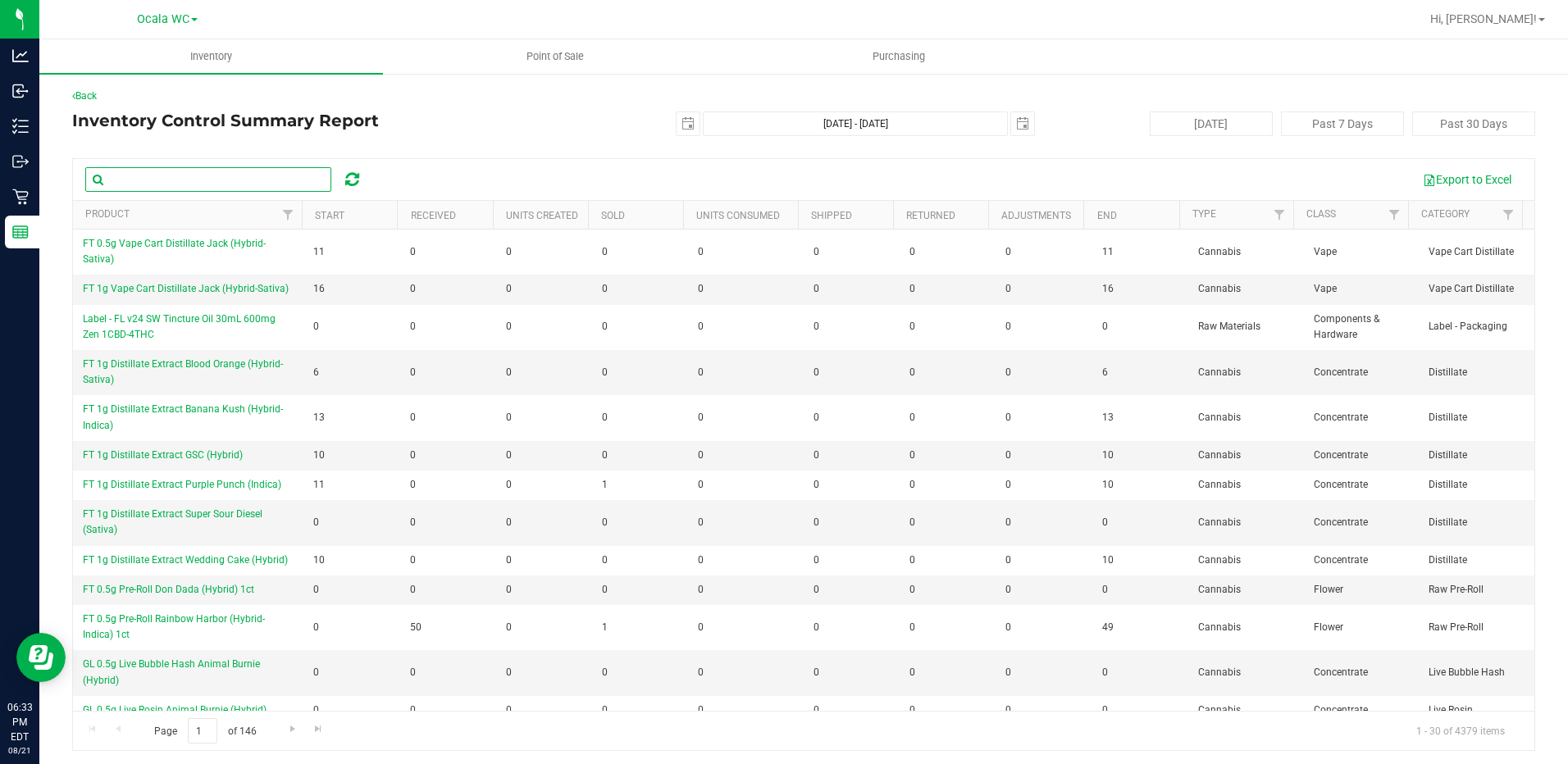
click at [158, 186] on input "text" at bounding box center [208, 179] width 246 height 24
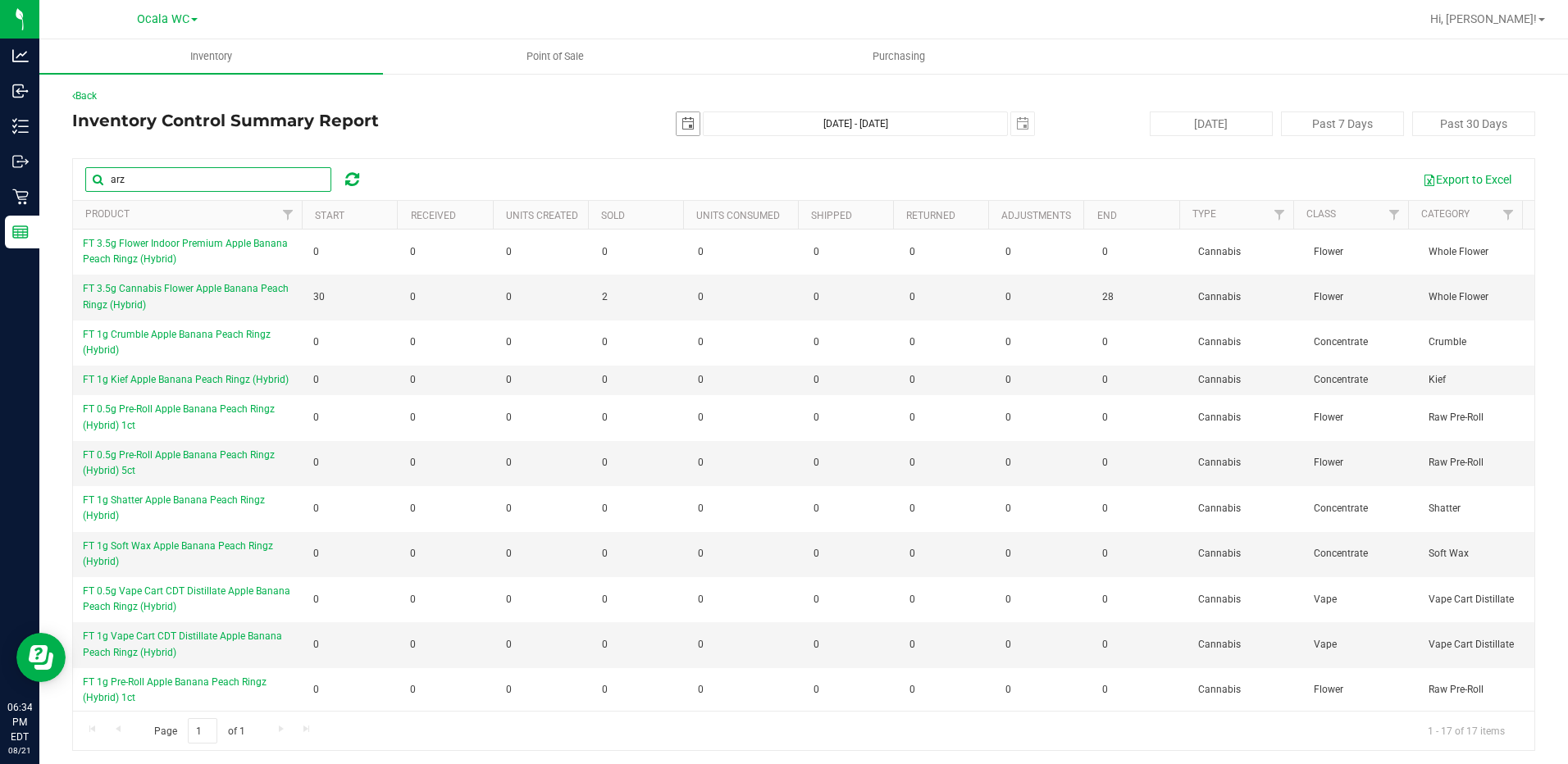
click at [676, 130] on span "select" at bounding box center [687, 124] width 23 height 22
type input "arz"
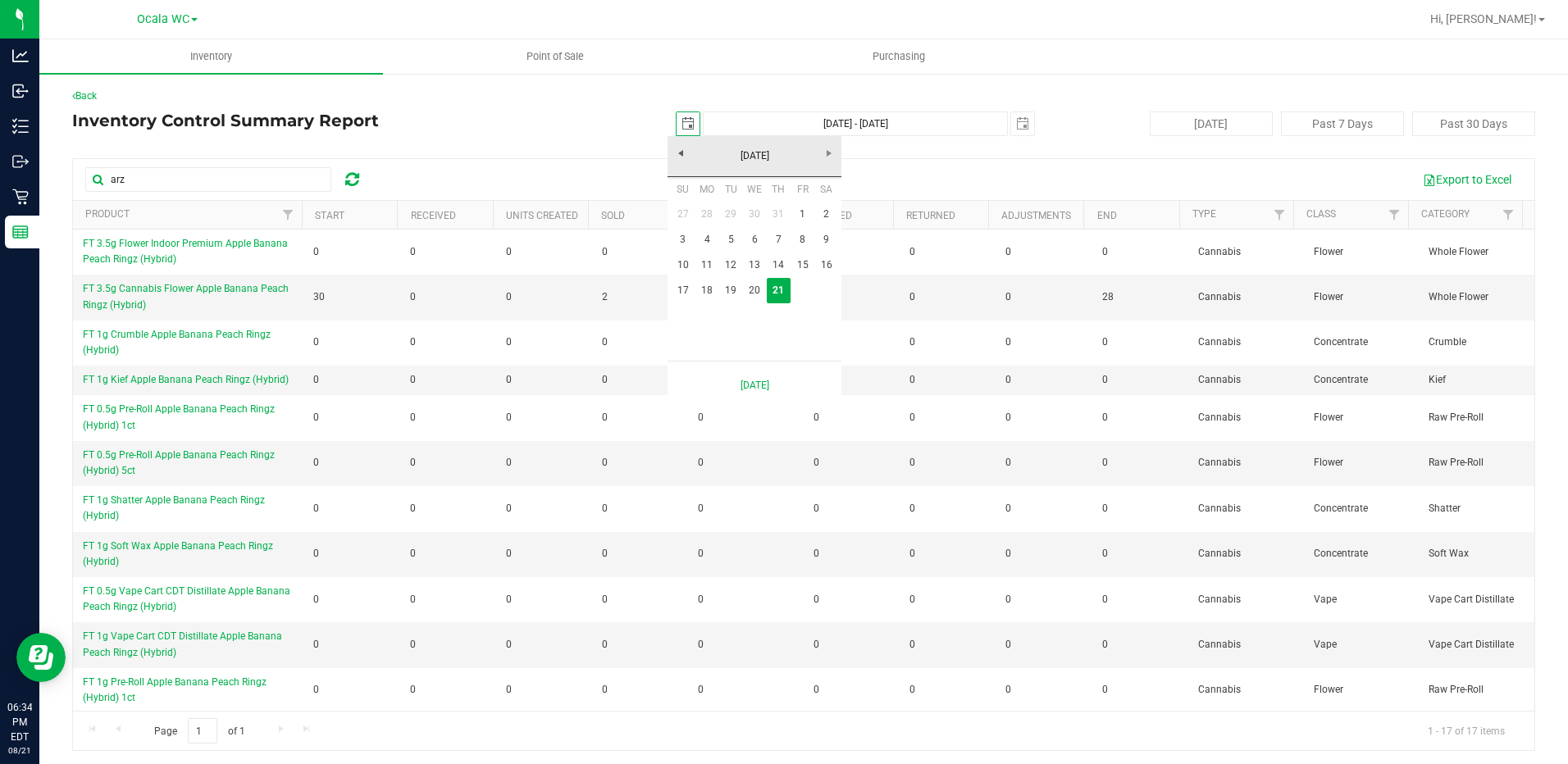
scroll to position [0, 41]
click at [757, 290] on link "20" at bounding box center [754, 290] width 23 height 25
type input "[DATE]"
type input "[DATE] - [DATE]"
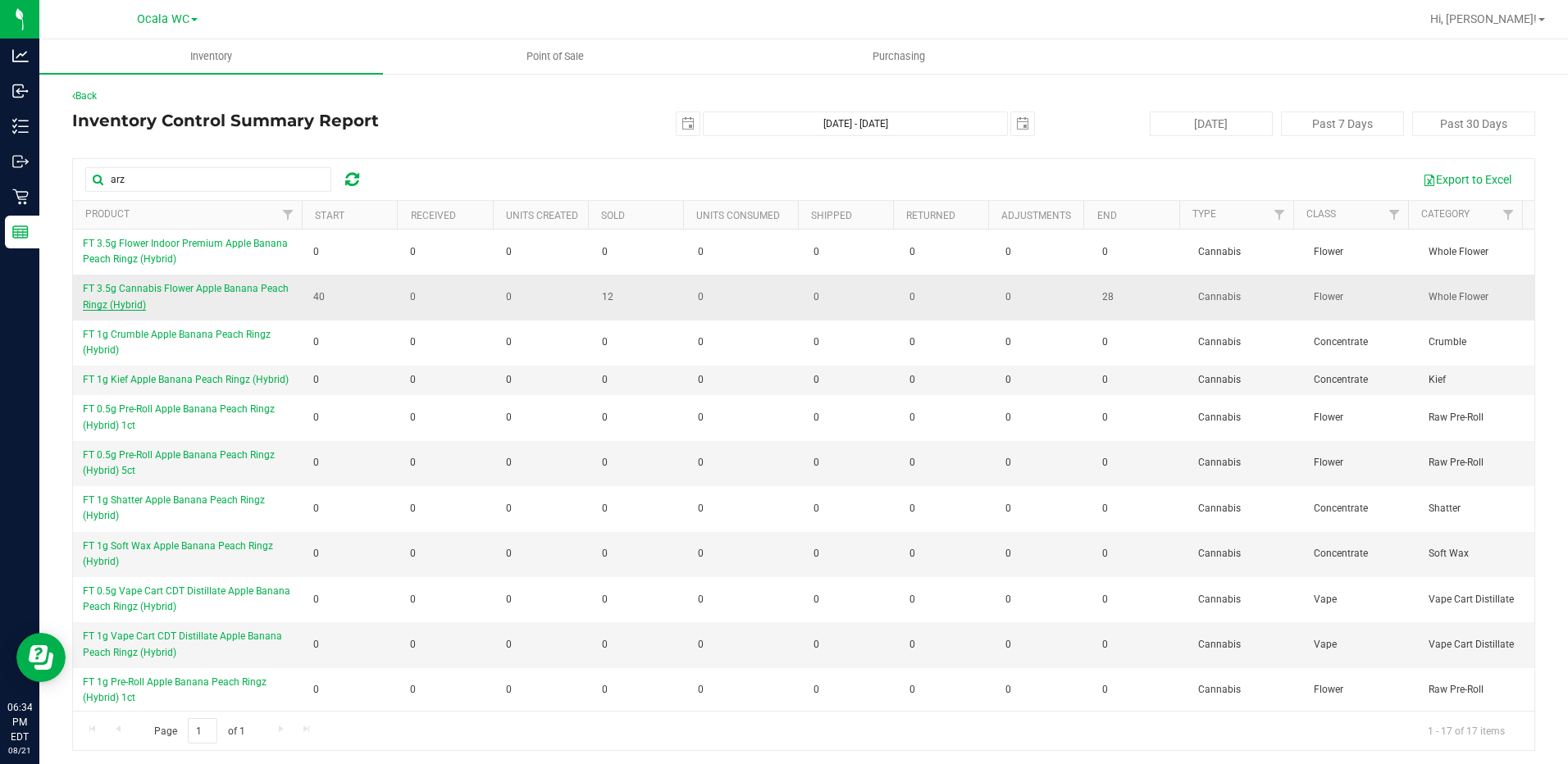
click at [157, 287] on span "FT 3.5g Cannabis Flower Apple Banana Peach Ringz (Hybrid)" at bounding box center [185, 296] width 205 height 27
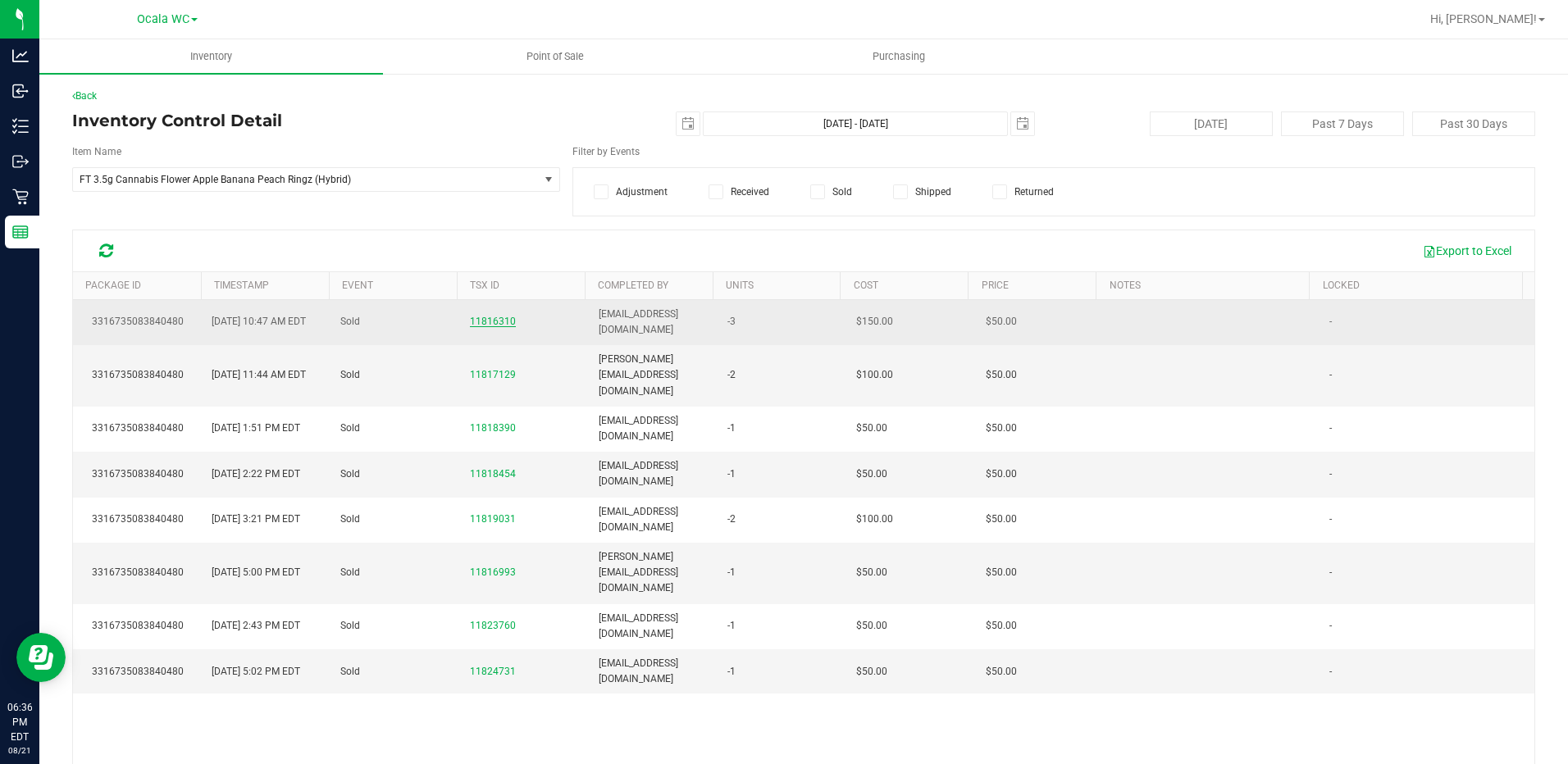
click at [490, 323] on span "11816310" at bounding box center [492, 322] width 46 height 11
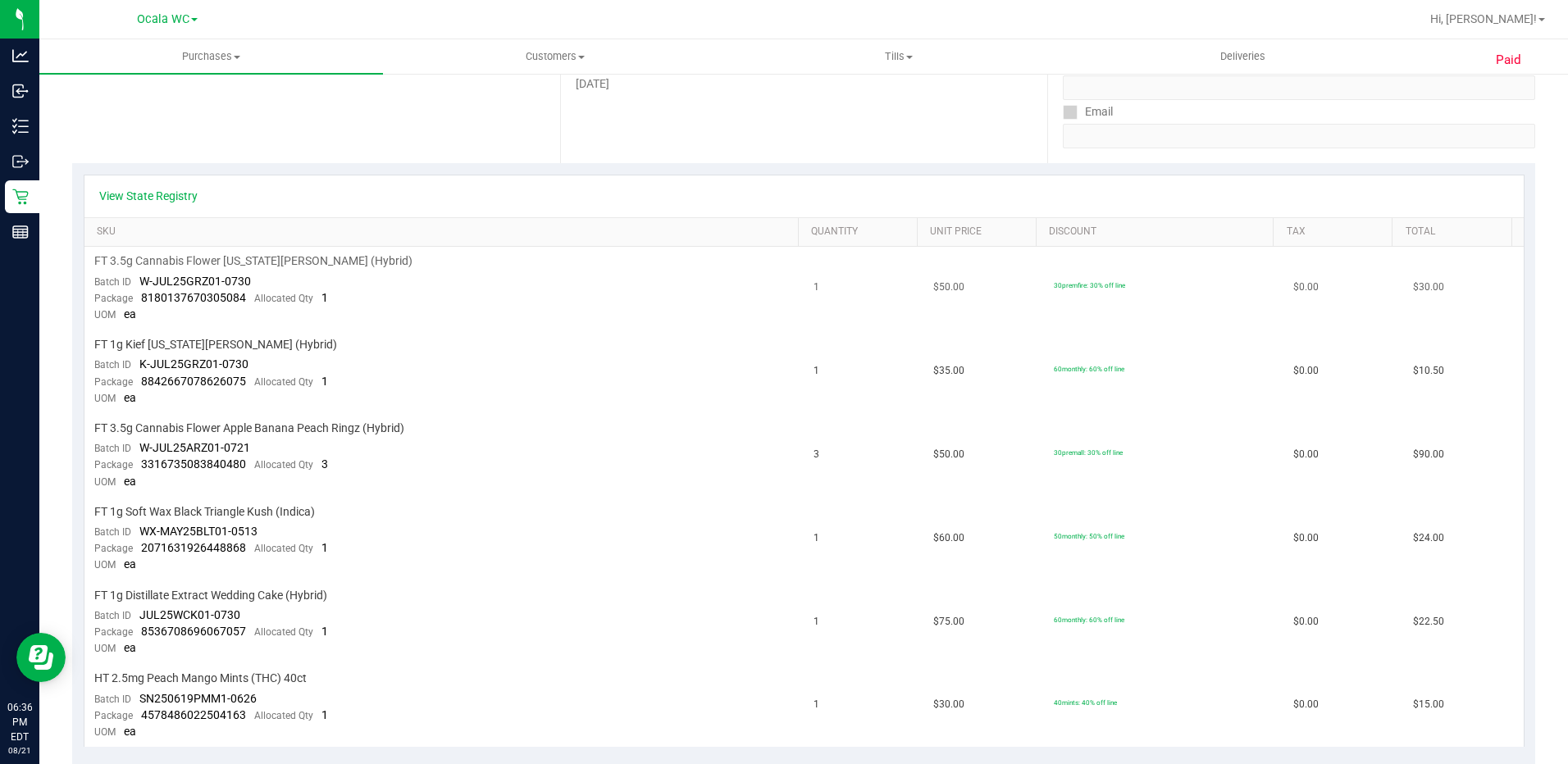
scroll to position [328, 0]
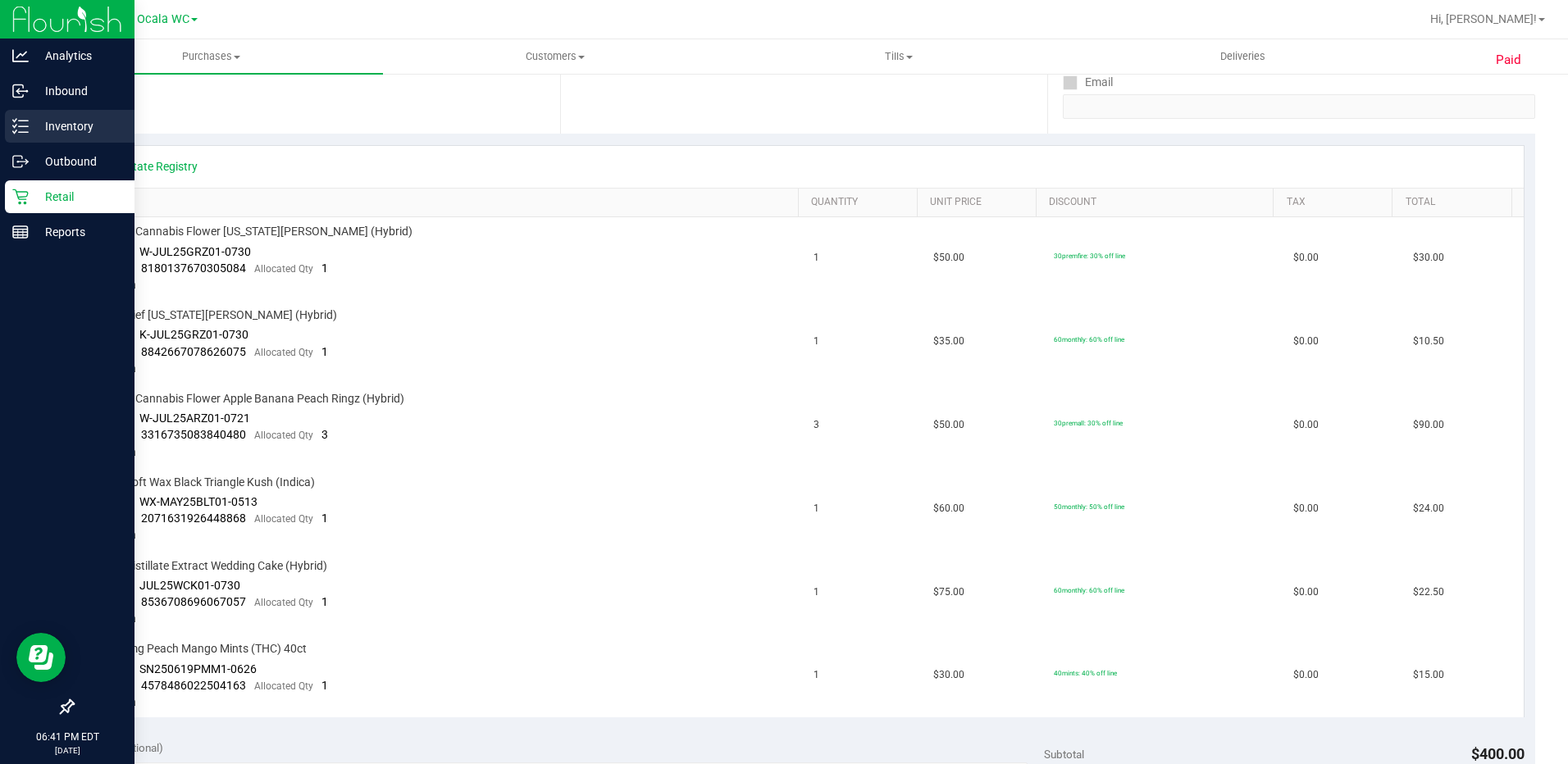
click at [83, 129] on p "Inventory" at bounding box center [78, 126] width 98 height 20
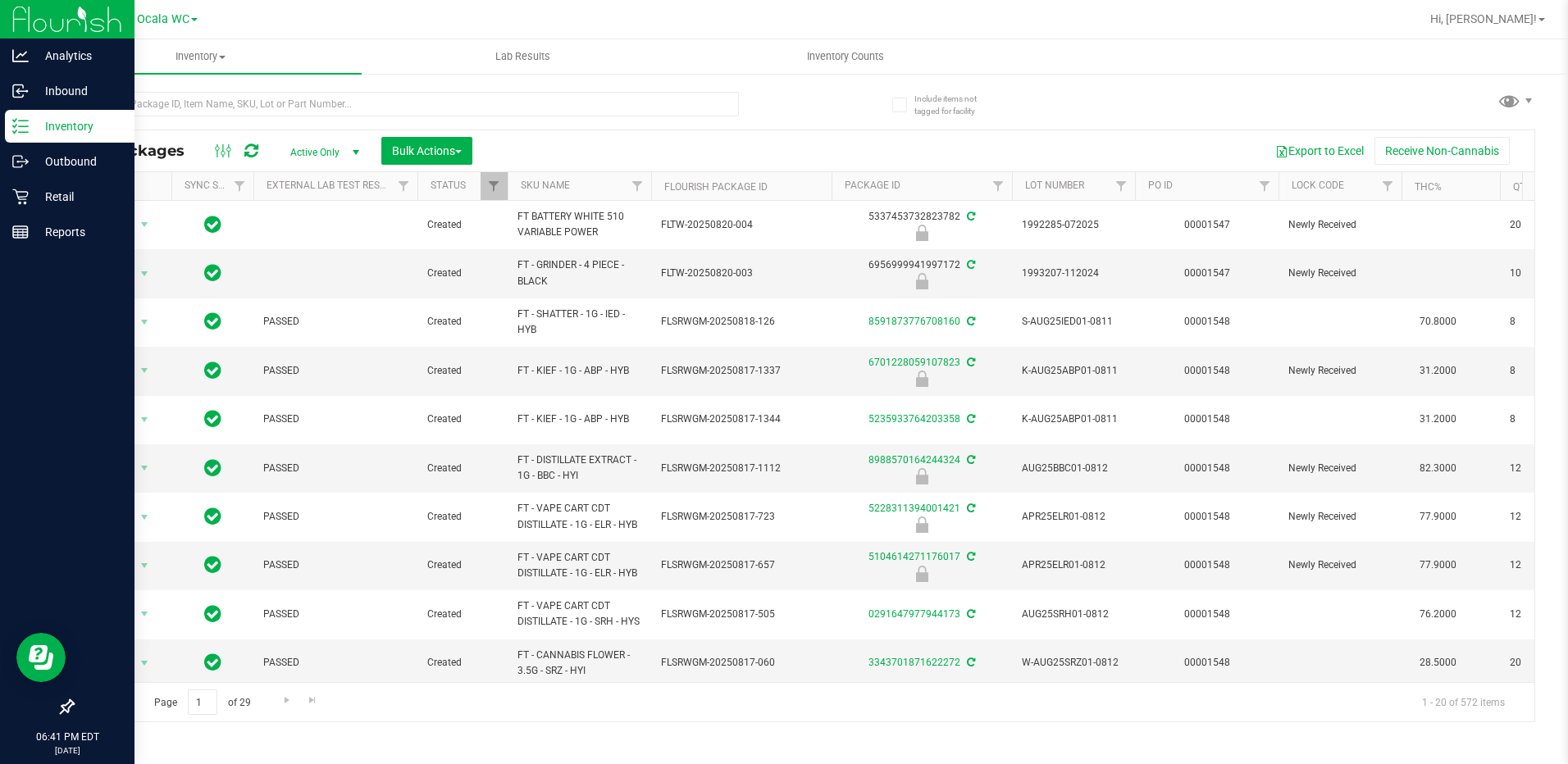
click at [73, 12] on img at bounding box center [67, 19] width 110 height 38
